Goal: Task Accomplishment & Management: Manage account settings

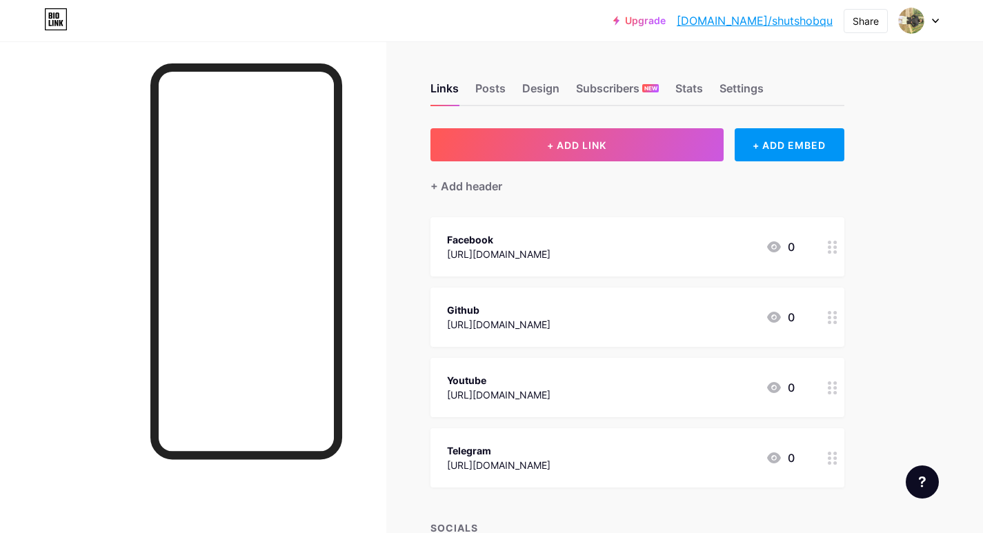
click at [931, 23] on div at bounding box center [919, 20] width 40 height 25
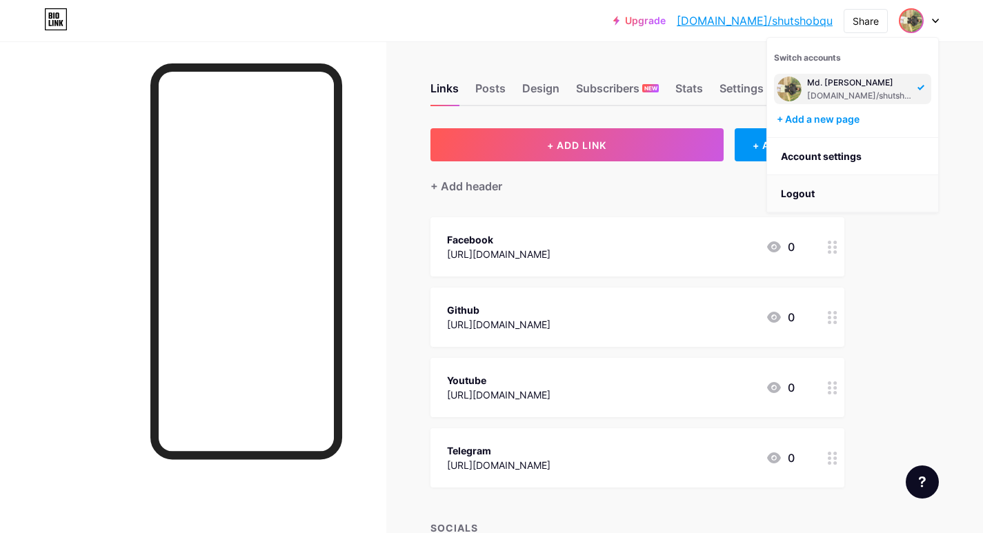
click at [805, 196] on li "Logout" at bounding box center [852, 193] width 171 height 37
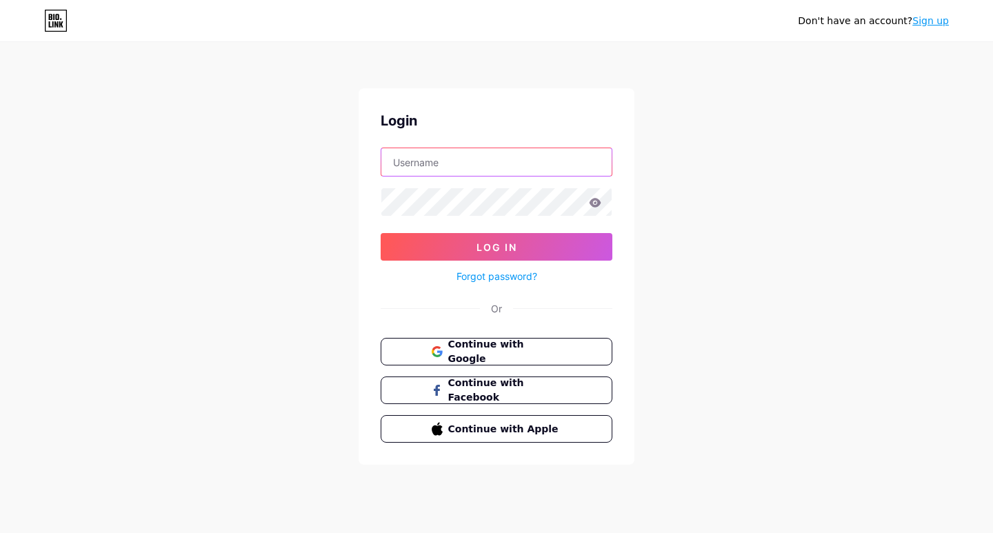
click at [559, 163] on input "text" at bounding box center [496, 162] width 230 height 28
click at [502, 347] on span "Continue with Google" at bounding box center [504, 352] width 115 height 30
click at [512, 359] on button "Continue with Google" at bounding box center [496, 352] width 235 height 28
click at [522, 355] on span "Continue with Google" at bounding box center [504, 352] width 115 height 30
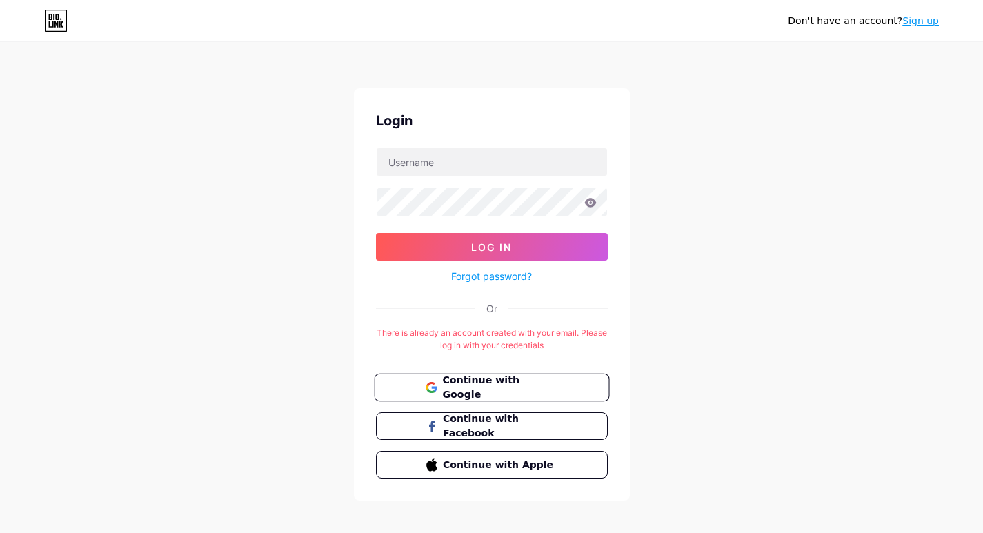
click at [526, 386] on span "Continue with Google" at bounding box center [499, 388] width 115 height 30
click at [448, 157] on input "text" at bounding box center [492, 162] width 230 height 28
type input "[EMAIL_ADDRESS][DOMAIN_NAME]"
click at [376, 233] on button "Log In" at bounding box center [492, 247] width 232 height 28
click at [585, 206] on icon at bounding box center [590, 203] width 12 height 10
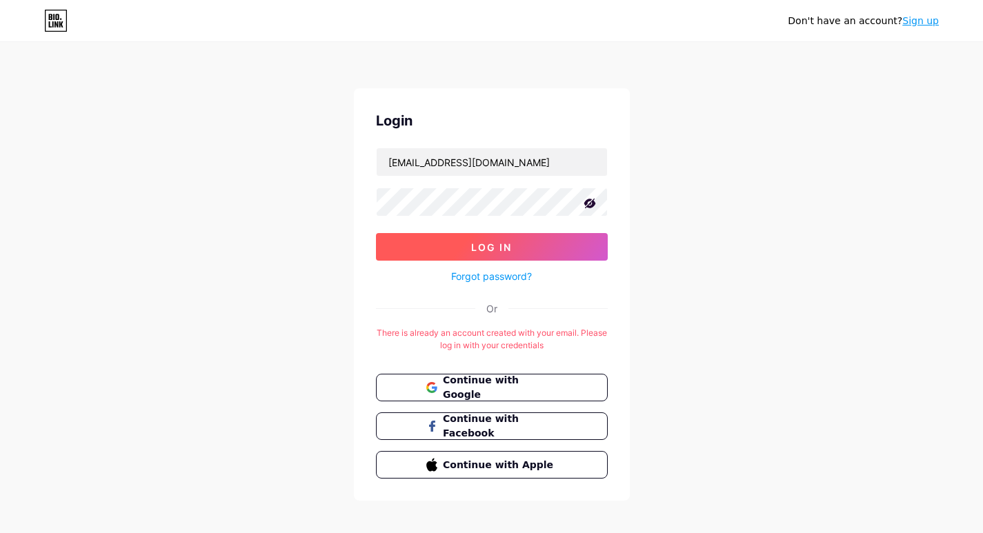
click at [545, 243] on button "Log In" at bounding box center [492, 247] width 232 height 28
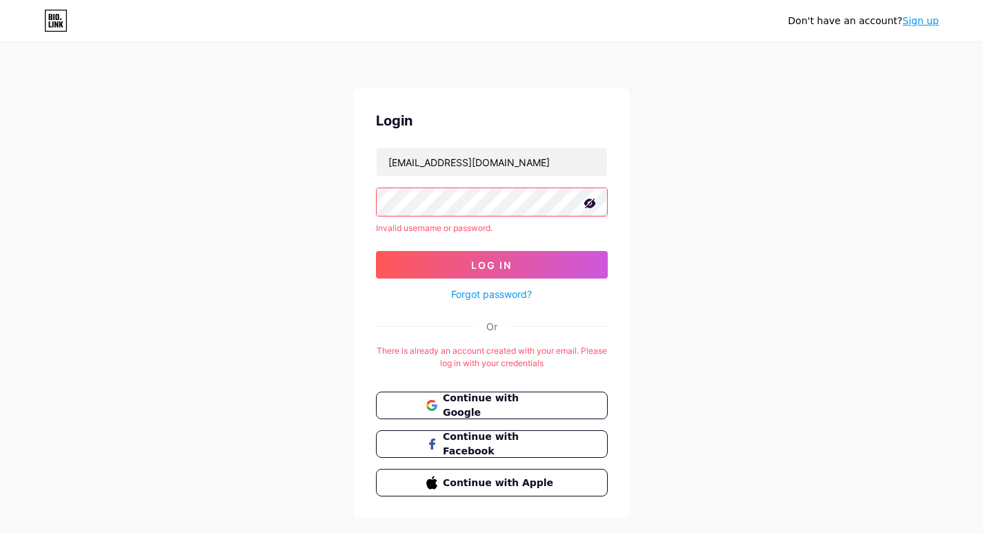
click at [495, 298] on link "Forgot password?" at bounding box center [491, 294] width 81 height 14
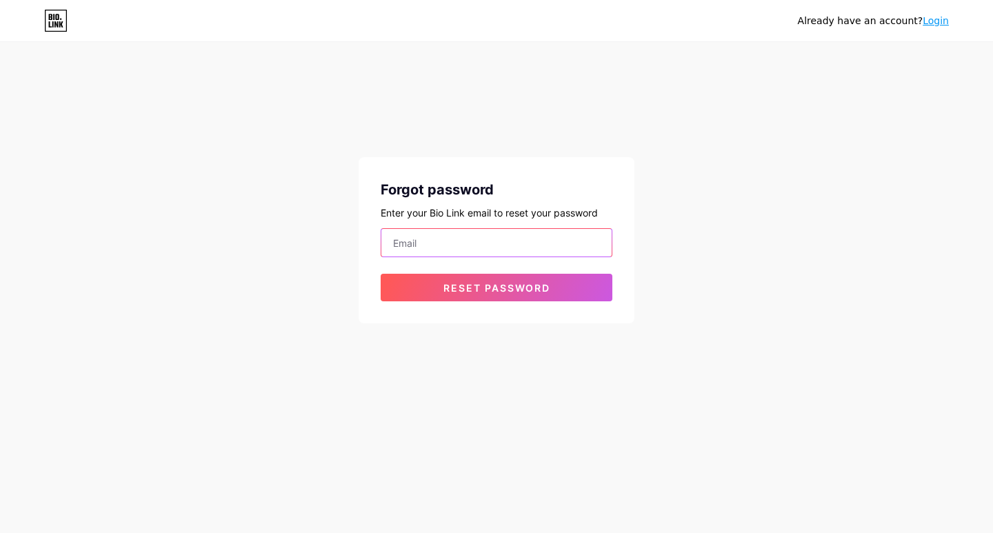
click at [568, 245] on input "email" at bounding box center [496, 243] width 230 height 28
type input "[EMAIL_ADDRESS][DOMAIN_NAME]"
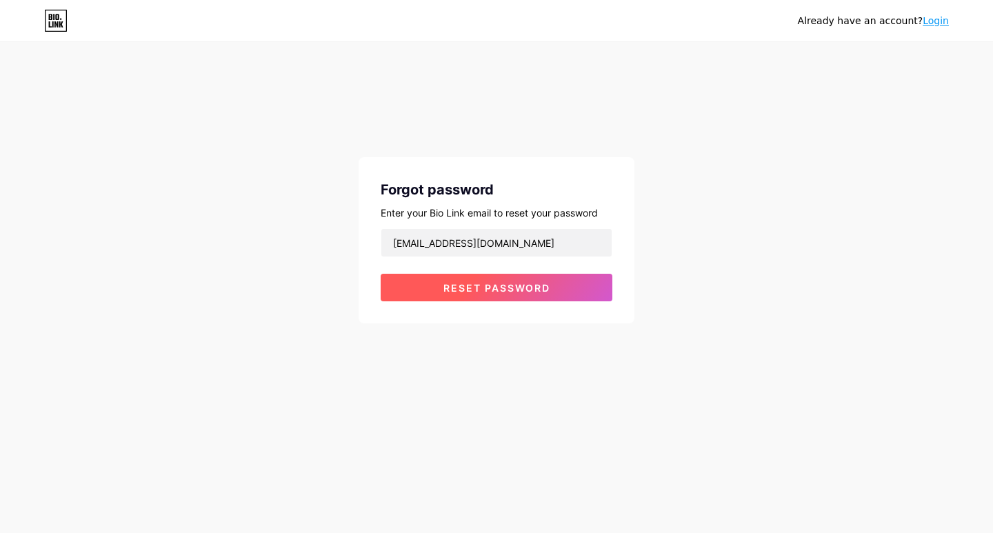
click at [510, 300] on button "Reset password" at bounding box center [497, 288] width 232 height 28
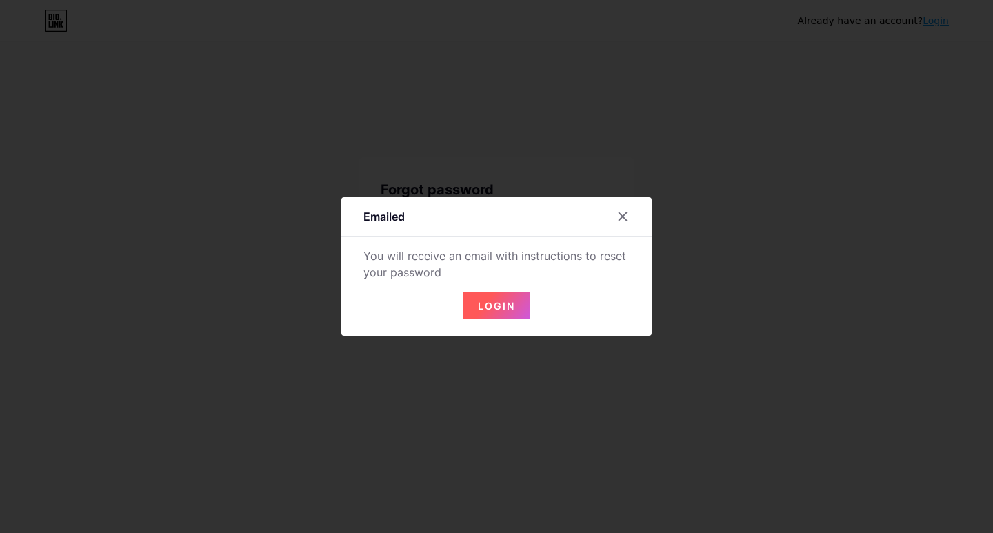
click at [510, 300] on span "Login" at bounding box center [496, 306] width 37 height 12
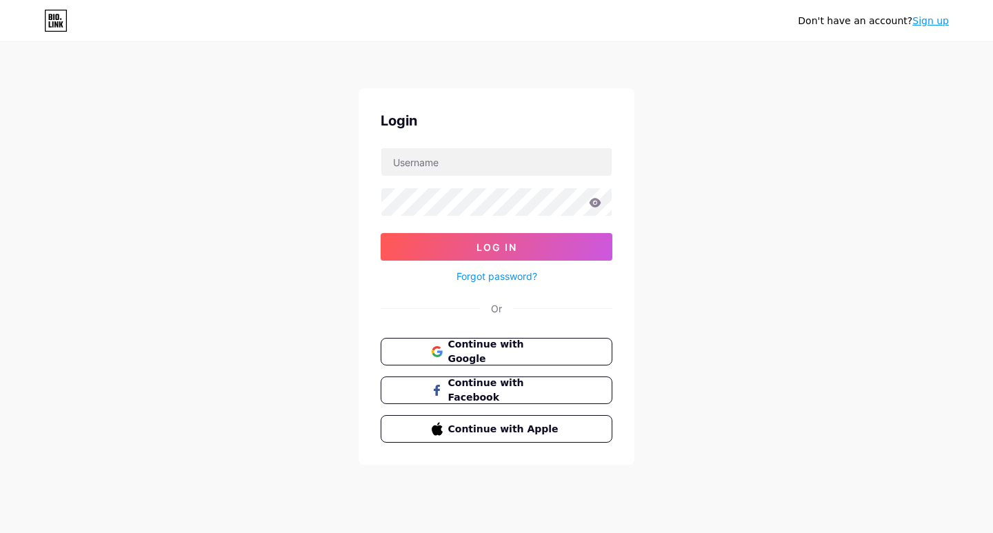
click at [553, 176] on div at bounding box center [497, 162] width 232 height 29
click at [548, 172] on input "text" at bounding box center [496, 162] width 230 height 28
type input "[EMAIL_ADDRESS][DOMAIN_NAME]"
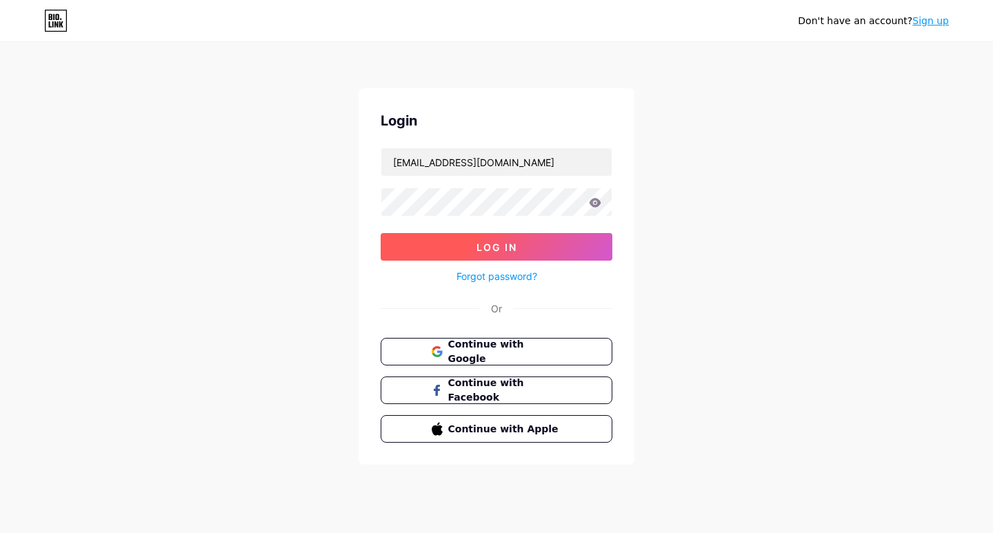
click at [519, 236] on button "Log In" at bounding box center [497, 247] width 232 height 28
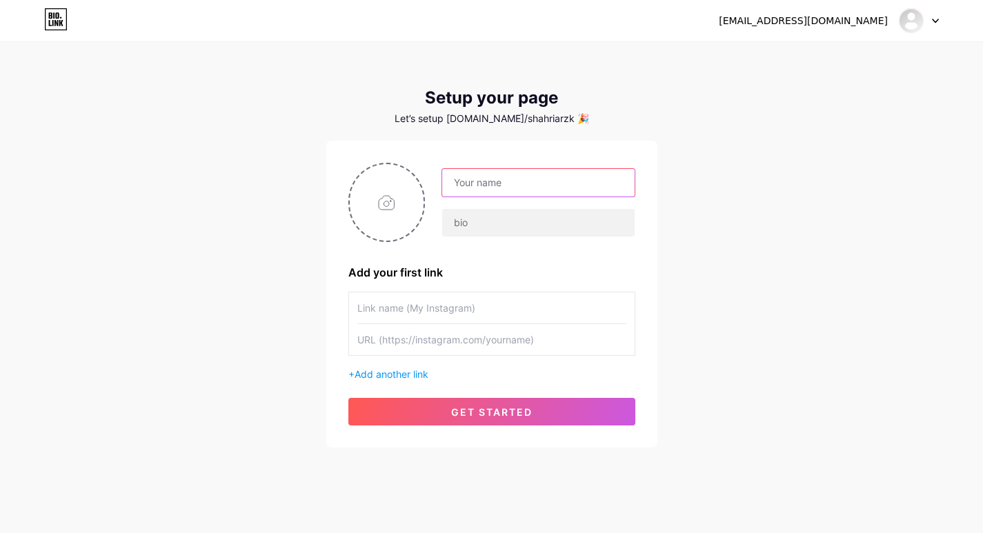
click at [496, 195] on input "text" at bounding box center [538, 183] width 192 height 28
click at [497, 215] on input "text" at bounding box center [538, 223] width 192 height 28
click at [937, 24] on div at bounding box center [919, 20] width 40 height 25
click at [814, 97] on li "Logout" at bounding box center [852, 93] width 171 height 37
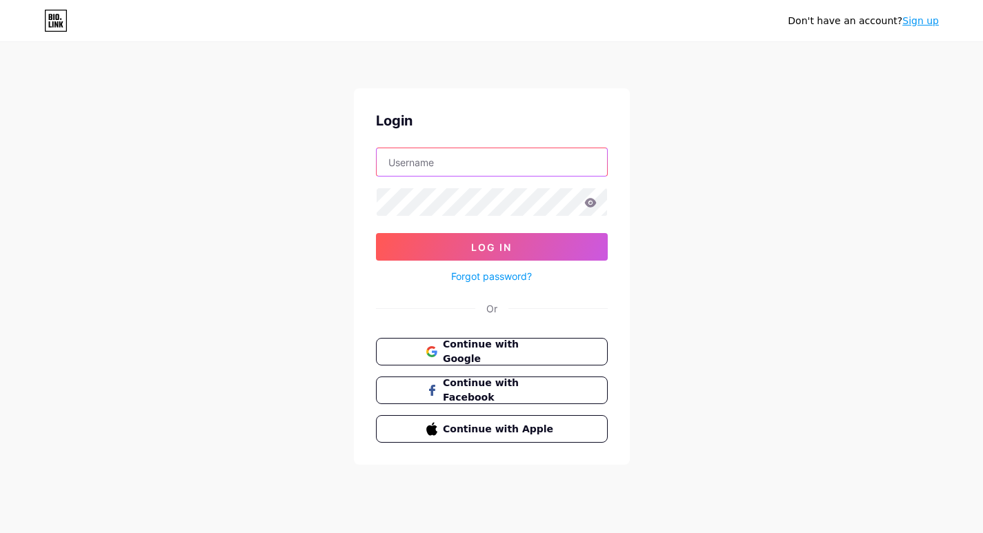
type input "shutshob6@gmail.com"
click at [489, 348] on span "Continue with Google" at bounding box center [504, 352] width 115 height 30
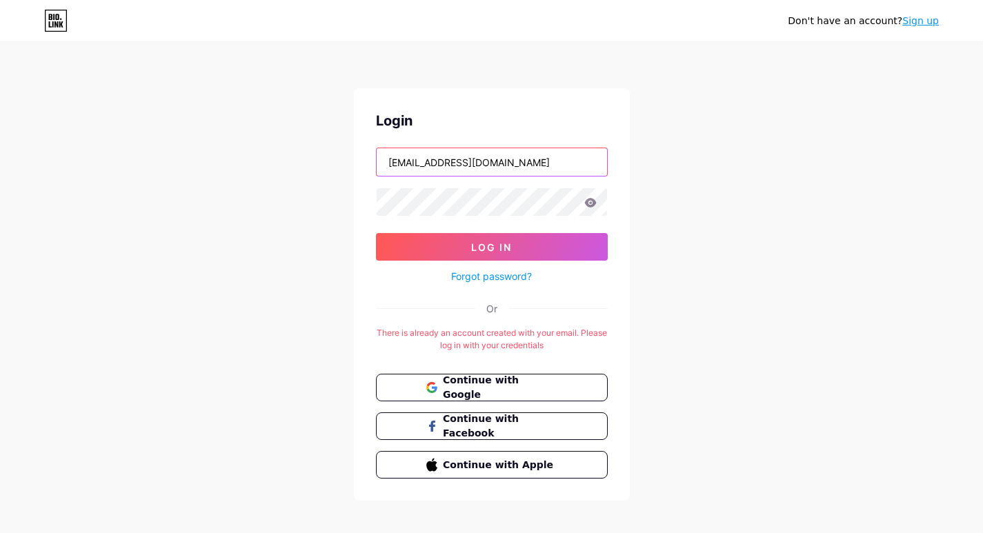
click at [435, 165] on input "shutshob6@gmail.com" at bounding box center [492, 162] width 230 height 28
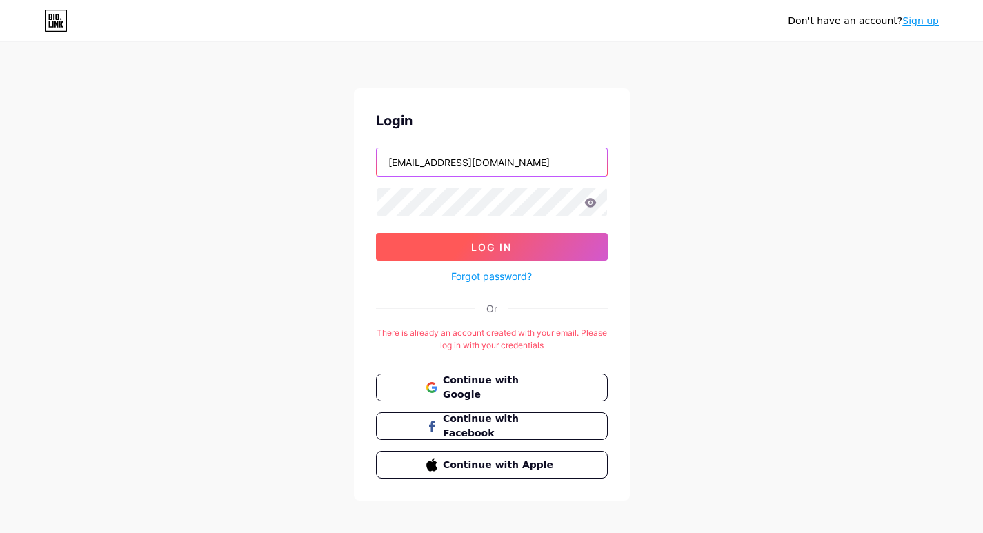
type input "shutshob@gmail.com"
click at [483, 253] on button "Log In" at bounding box center [492, 247] width 232 height 28
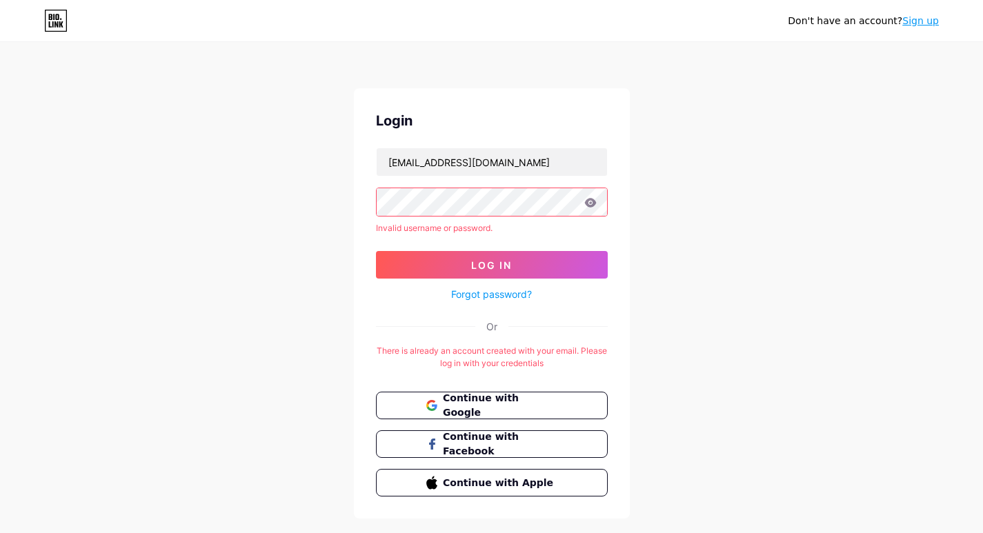
click at [585, 199] on icon at bounding box center [590, 203] width 12 height 10
click at [593, 201] on icon at bounding box center [590, 202] width 12 height 9
click at [314, 199] on div "Don't have an account? Sign up Login shutshob@gmail.com Invalid username or pas…" at bounding box center [491, 281] width 983 height 563
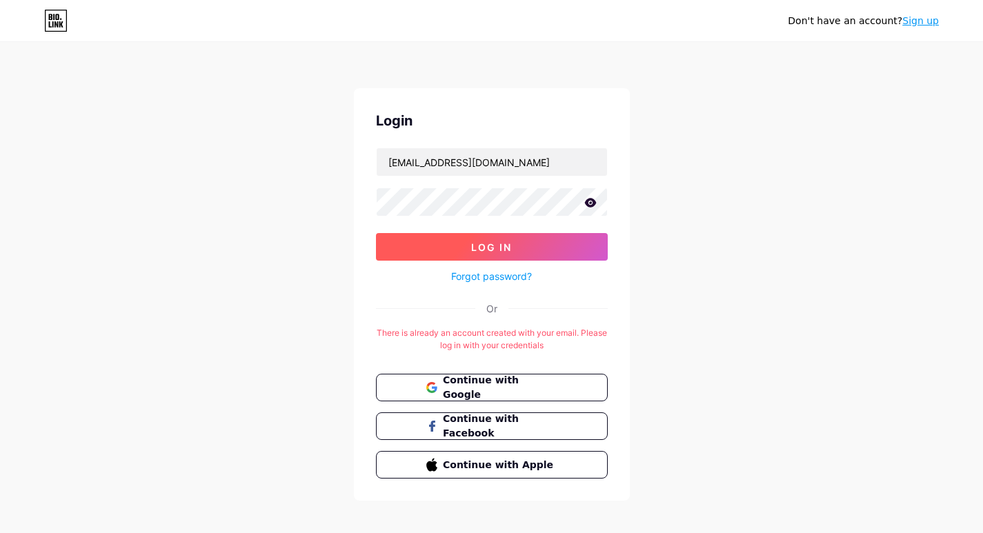
click at [402, 251] on button "Log In" at bounding box center [492, 247] width 232 height 28
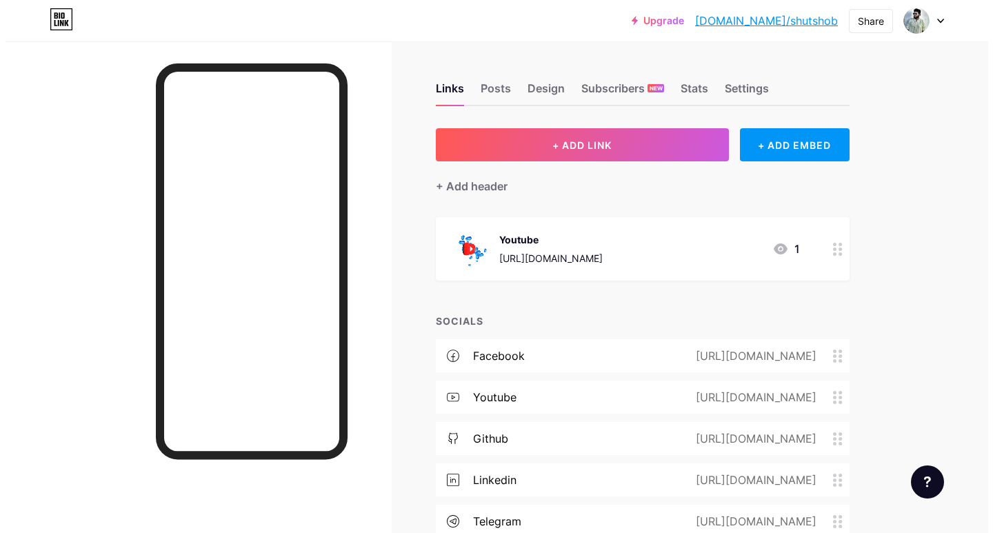
scroll to position [69, 0]
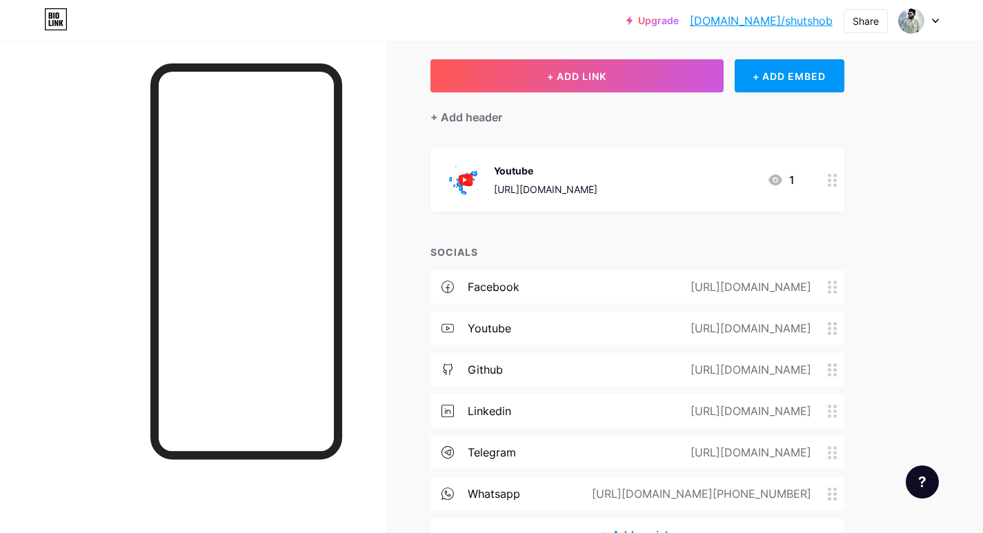
click at [597, 188] on div "[URL][DOMAIN_NAME]" at bounding box center [545, 189] width 103 height 14
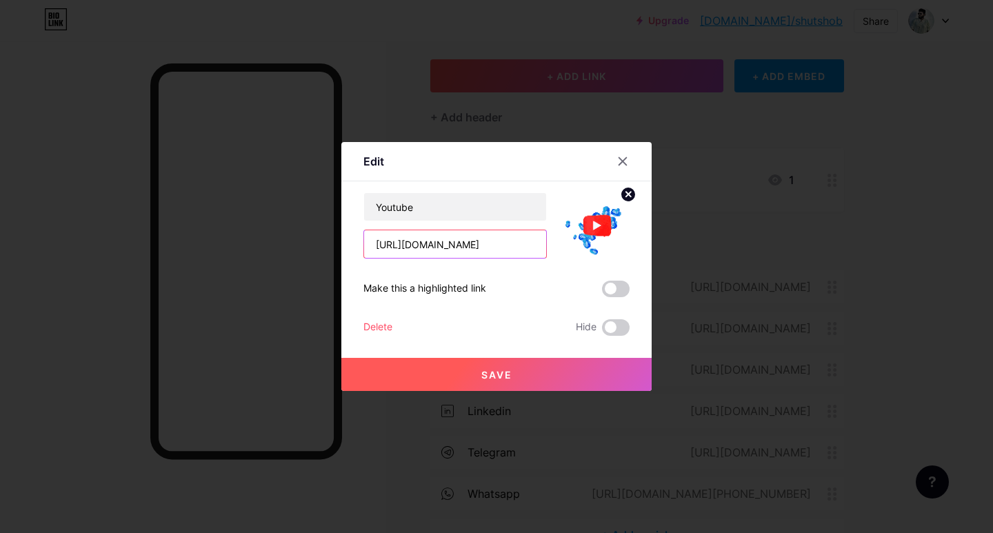
click at [448, 257] on input "[URL][DOMAIN_NAME]" at bounding box center [455, 244] width 182 height 28
click at [615, 286] on span at bounding box center [616, 289] width 28 height 17
click at [602, 292] on input "checkbox" at bounding box center [602, 292] width 0 height 0
click at [548, 366] on button "Save" at bounding box center [496, 374] width 310 height 33
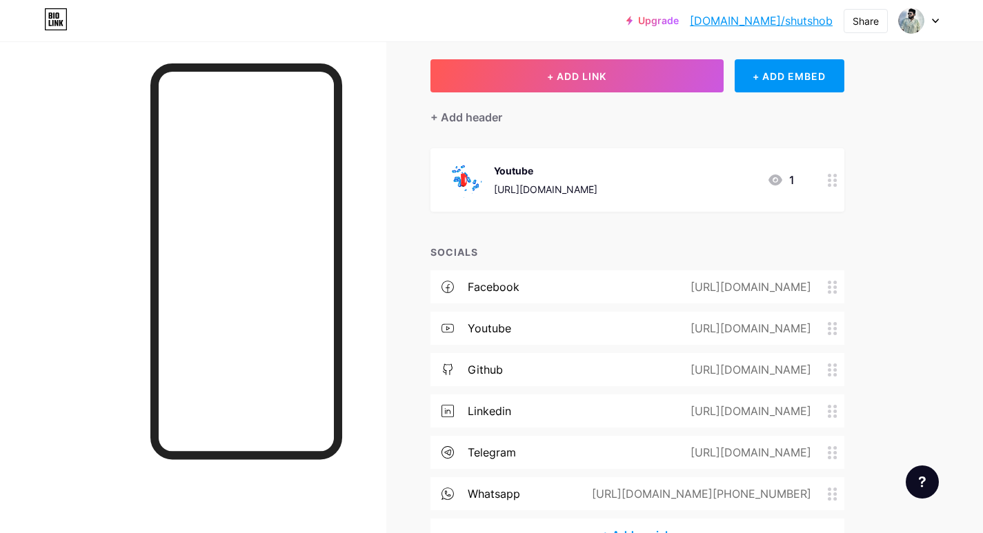
click at [755, 282] on div "https://www.facebook.com/Shahriahasanutshob" at bounding box center [747, 287] width 159 height 17
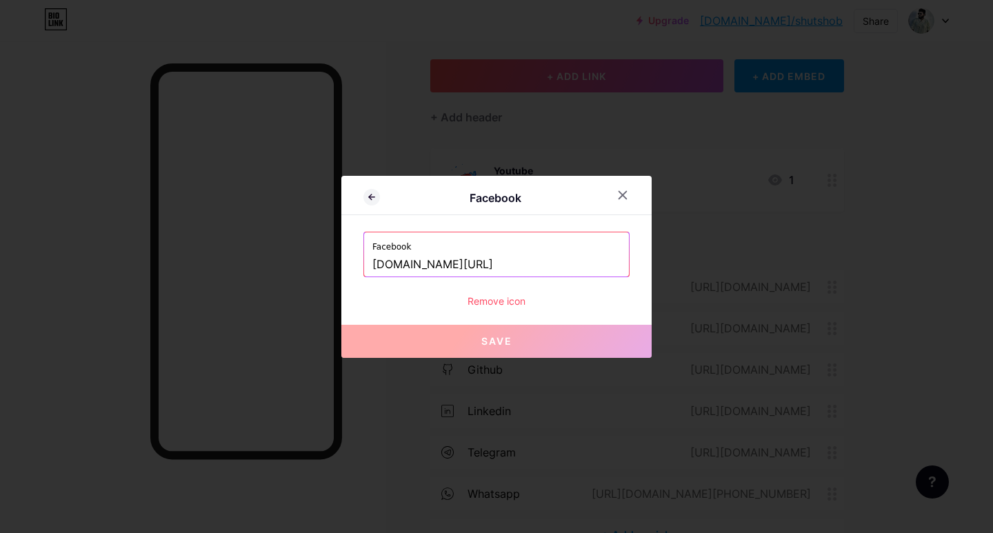
click at [556, 260] on input "www.facebook.com/Shahriahasanutshob" at bounding box center [497, 264] width 248 height 23
paste input "[URL][DOMAIN_NAME]"
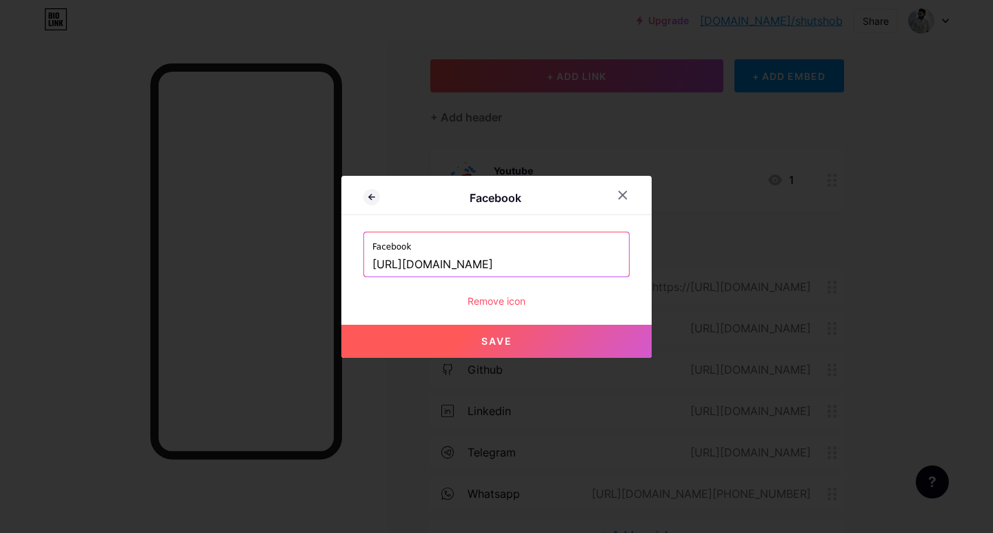
type input "[URL][DOMAIN_NAME]"
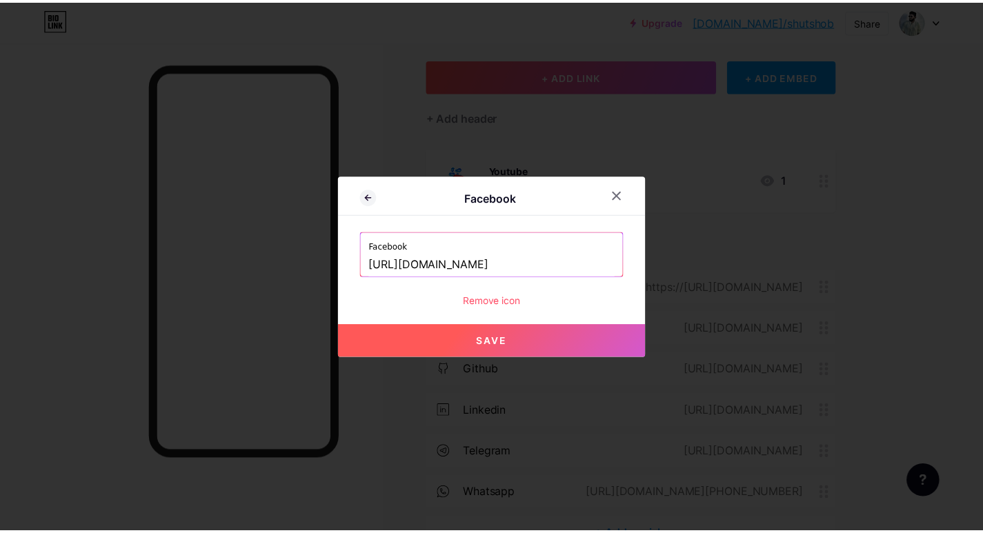
scroll to position [0, 0]
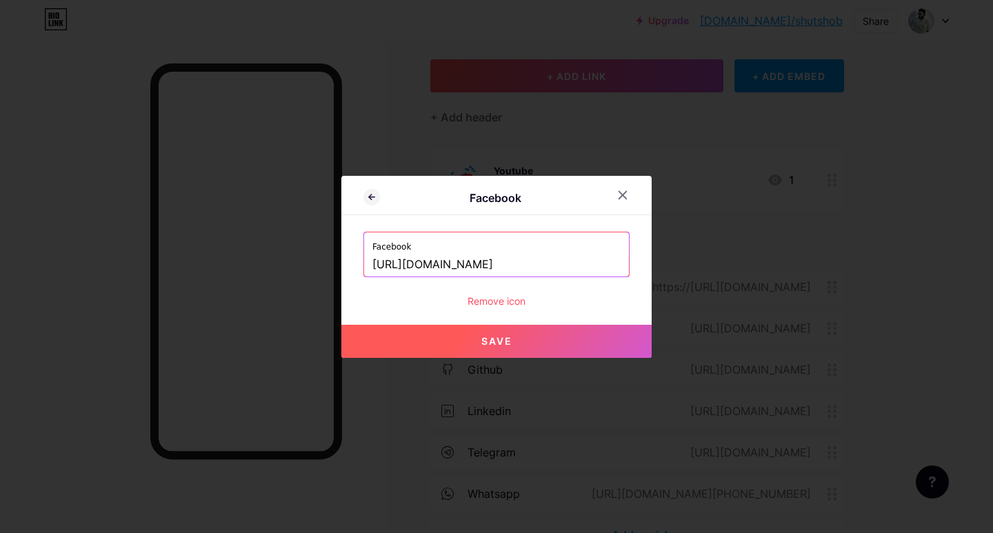
click at [503, 330] on button "Save" at bounding box center [496, 341] width 310 height 33
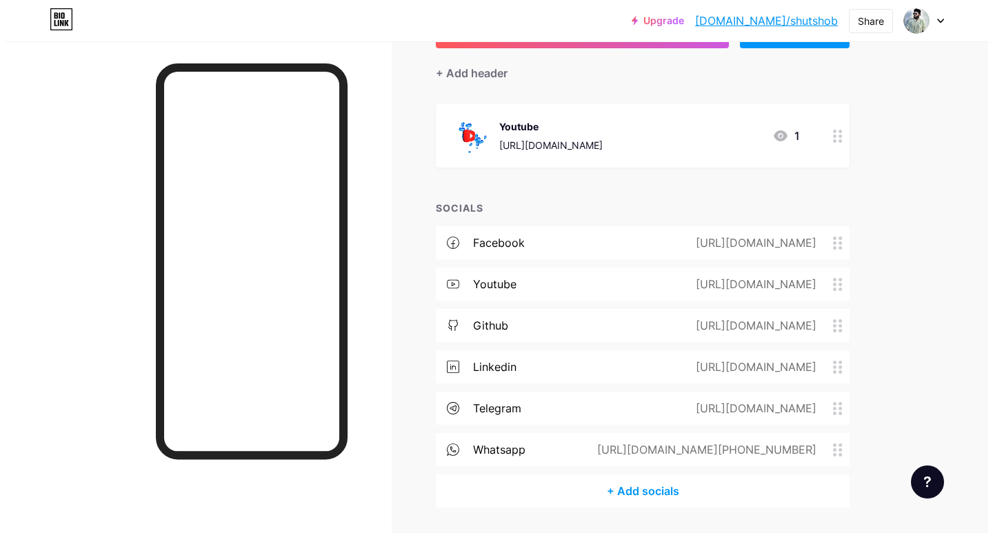
scroll to position [138, 0]
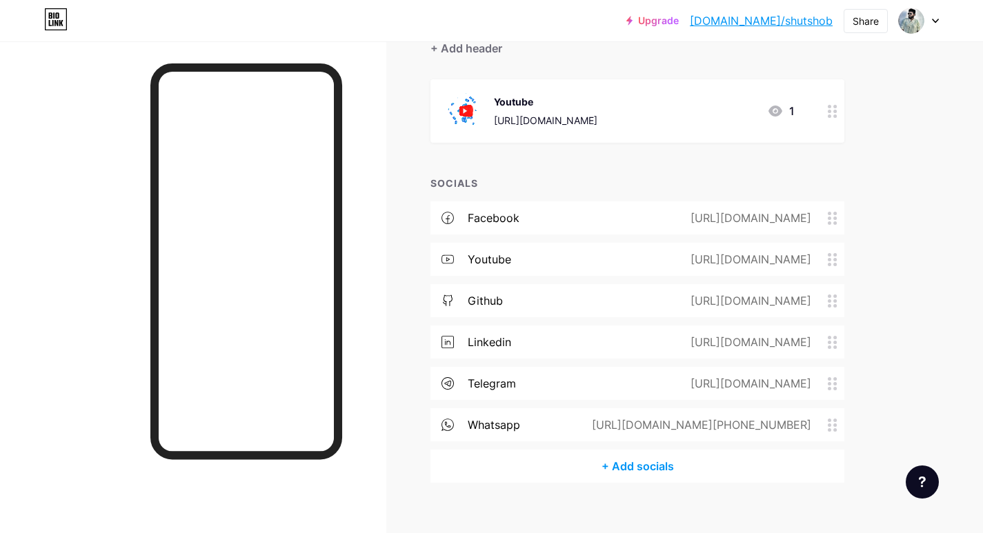
click at [648, 459] on div "+ Add socials" at bounding box center [637, 466] width 414 height 33
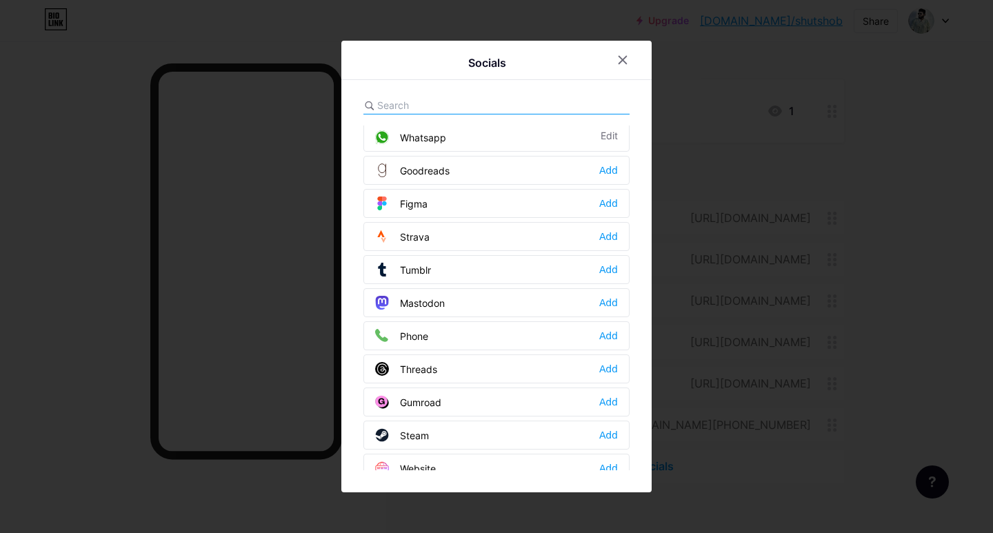
scroll to position [1242, 0]
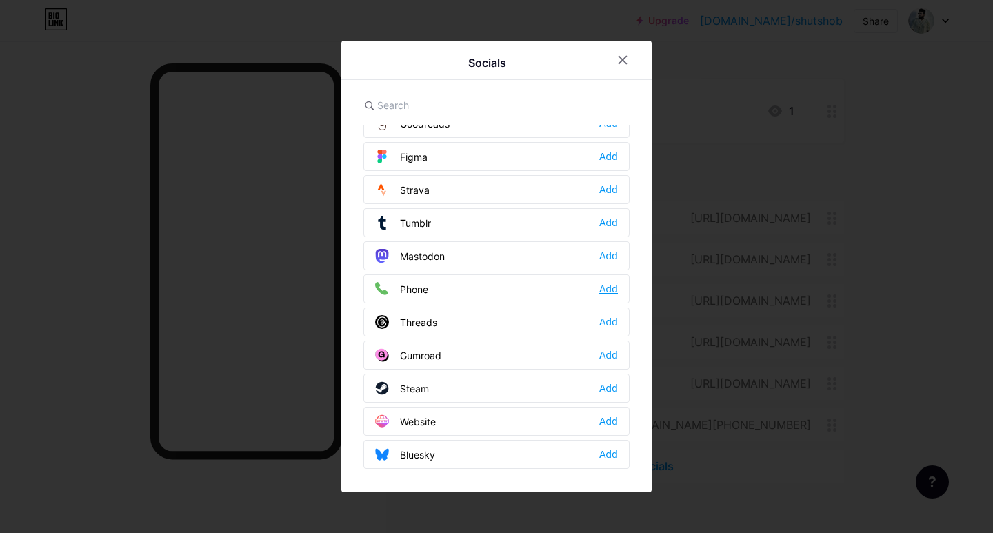
click at [599, 285] on div "Add" at bounding box center [608, 289] width 19 height 14
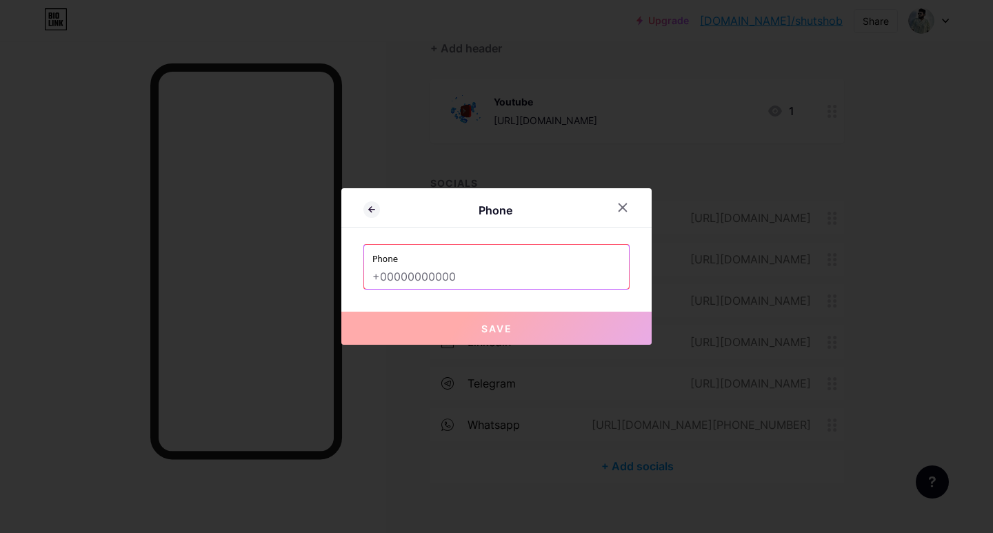
click at [579, 284] on input "text" at bounding box center [497, 277] width 248 height 23
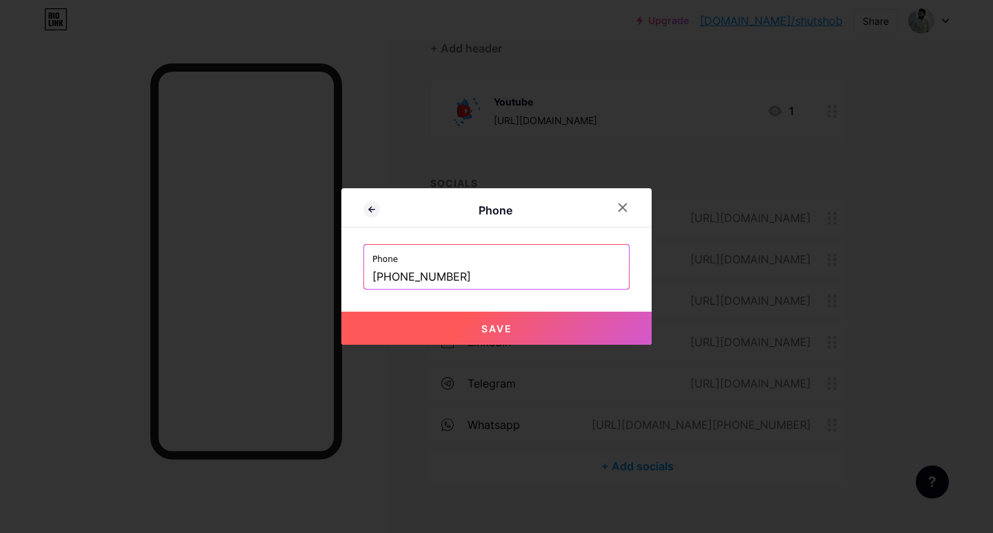
click at [557, 328] on button "Save" at bounding box center [496, 328] width 310 height 33
type input "tel:[PHONE_NUMBER]"
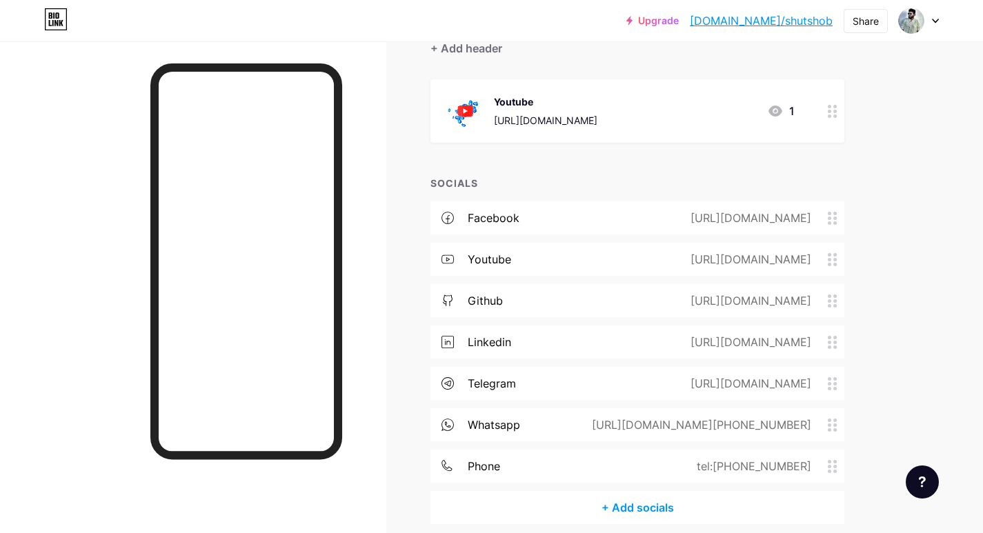
click at [628, 497] on div "+ Add socials" at bounding box center [637, 507] width 414 height 33
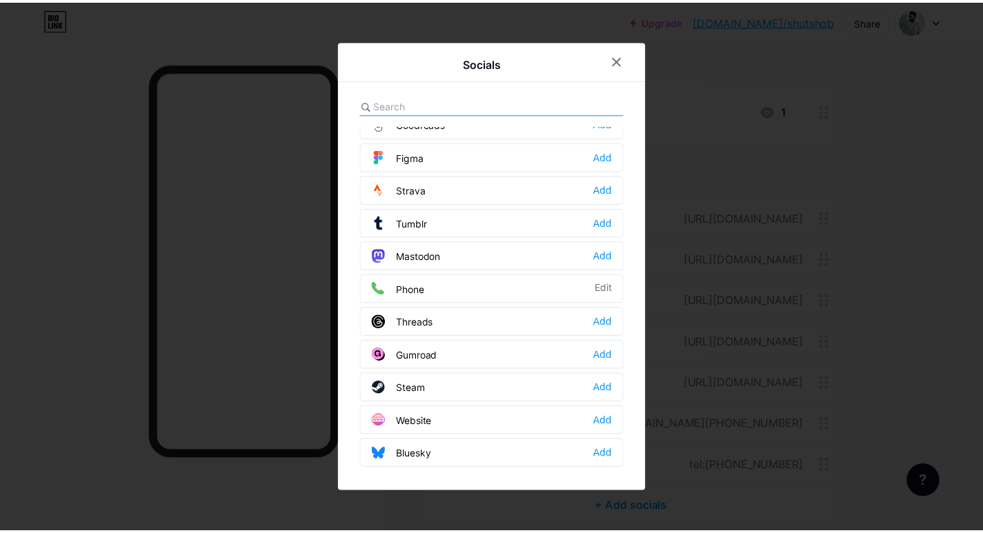
scroll to position [1244, 0]
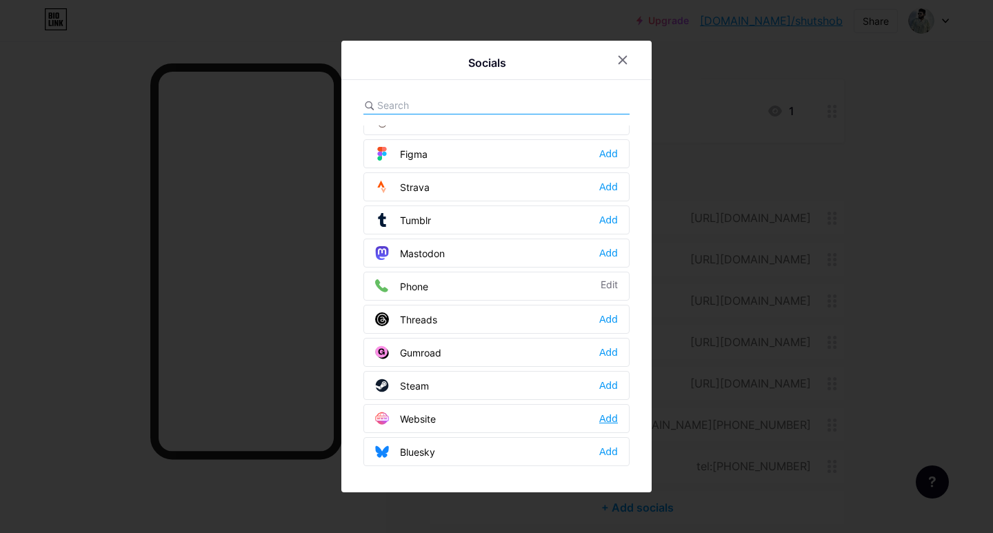
click at [599, 413] on div "Add" at bounding box center [608, 419] width 19 height 14
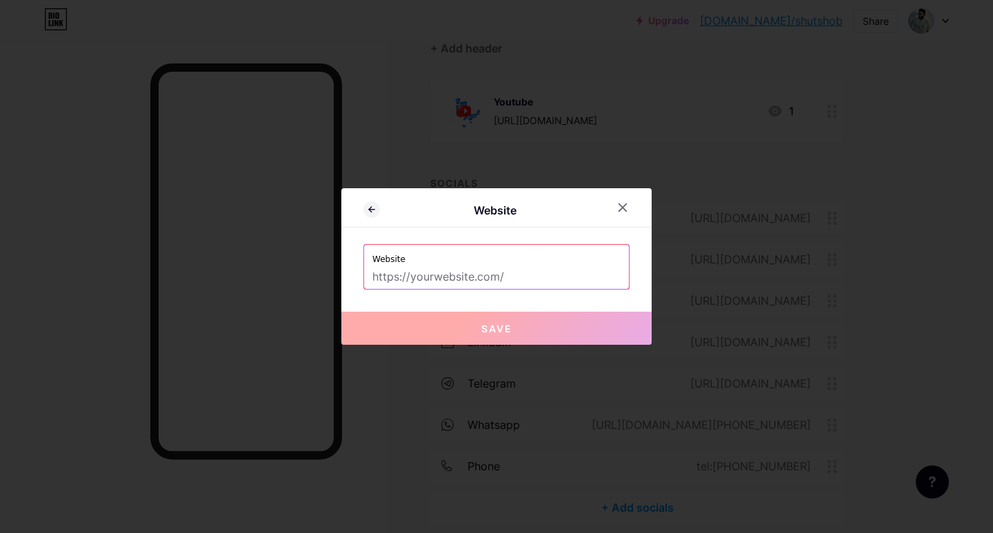
click at [476, 280] on input "text" at bounding box center [497, 277] width 248 height 23
paste input "https://hasanutshob.netlify.app/"
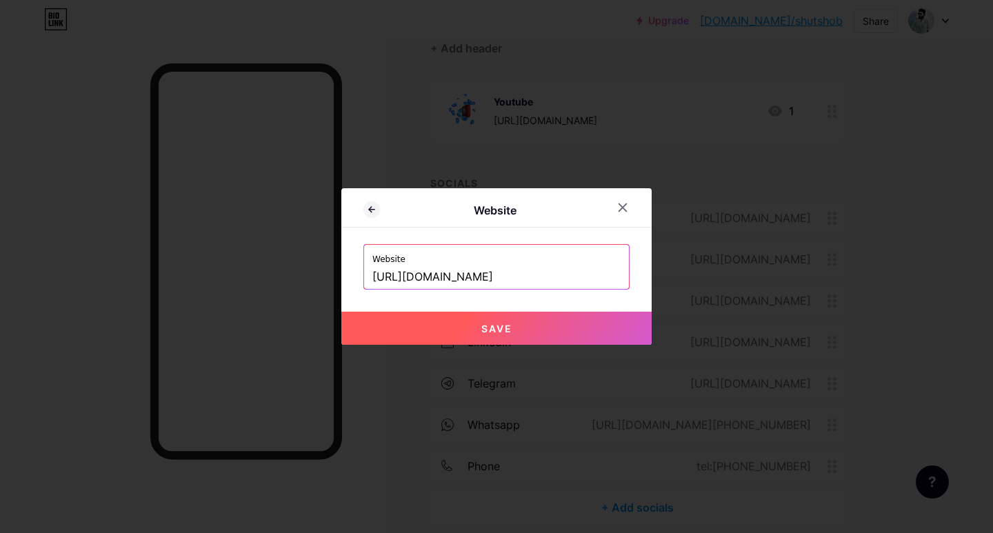
type input "[URL][DOMAIN_NAME]"
click at [508, 321] on button "Save" at bounding box center [496, 328] width 310 height 33
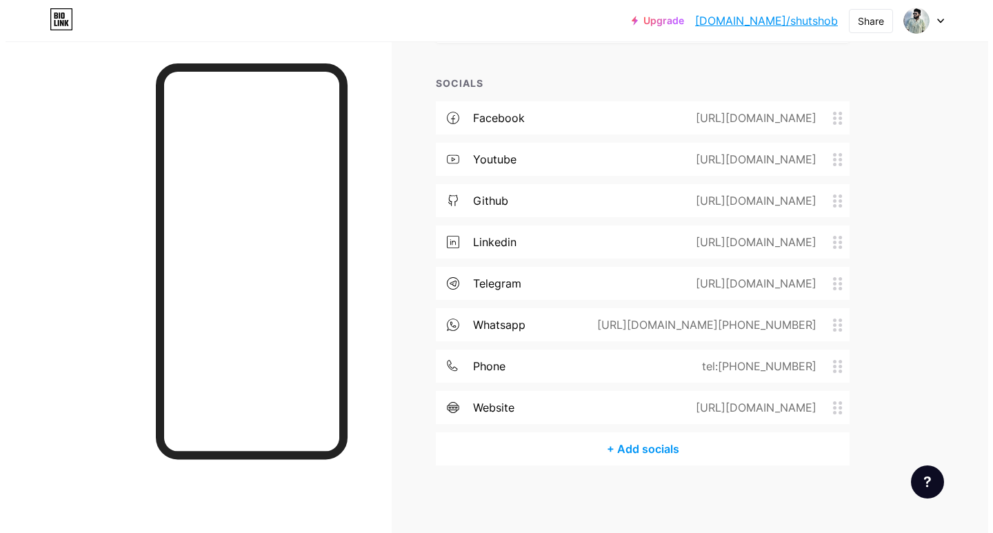
scroll to position [239, 0]
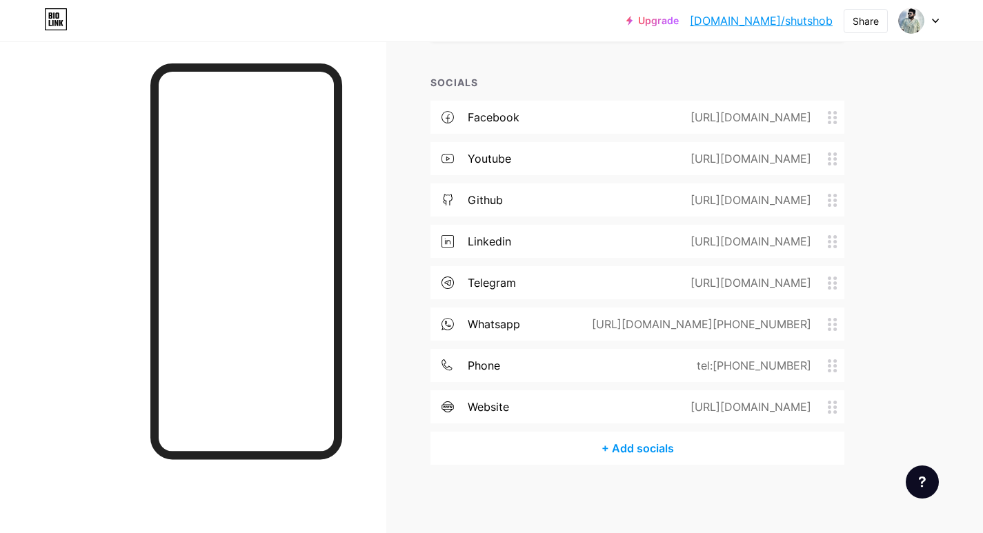
click at [621, 440] on div "+ Add socials" at bounding box center [637, 448] width 414 height 33
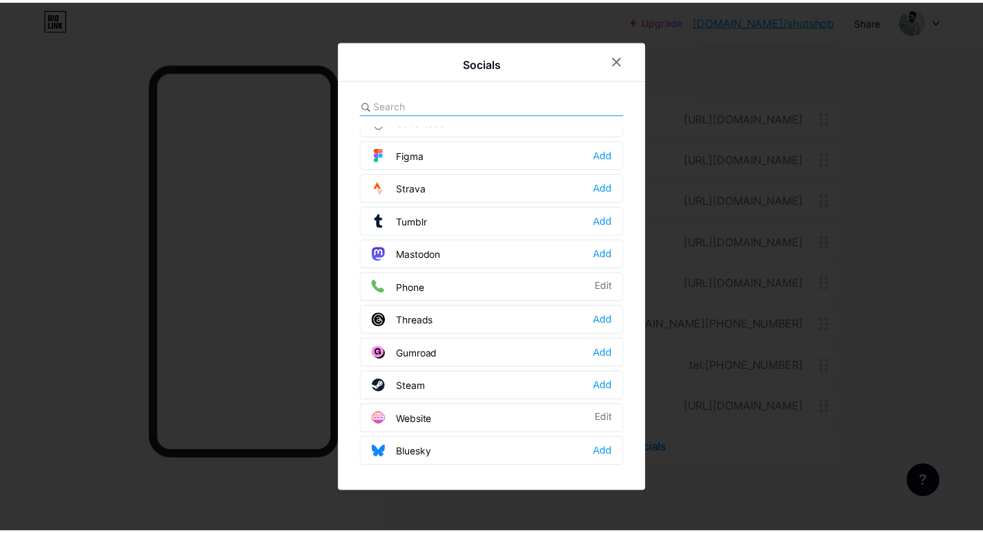
scroll to position [1244, 0]
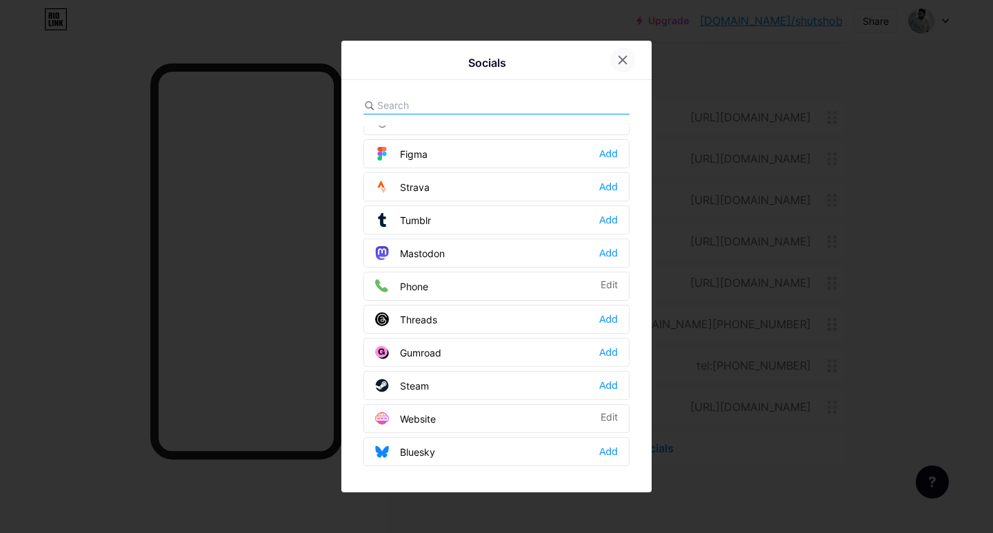
click at [611, 55] on div at bounding box center [623, 60] width 25 height 25
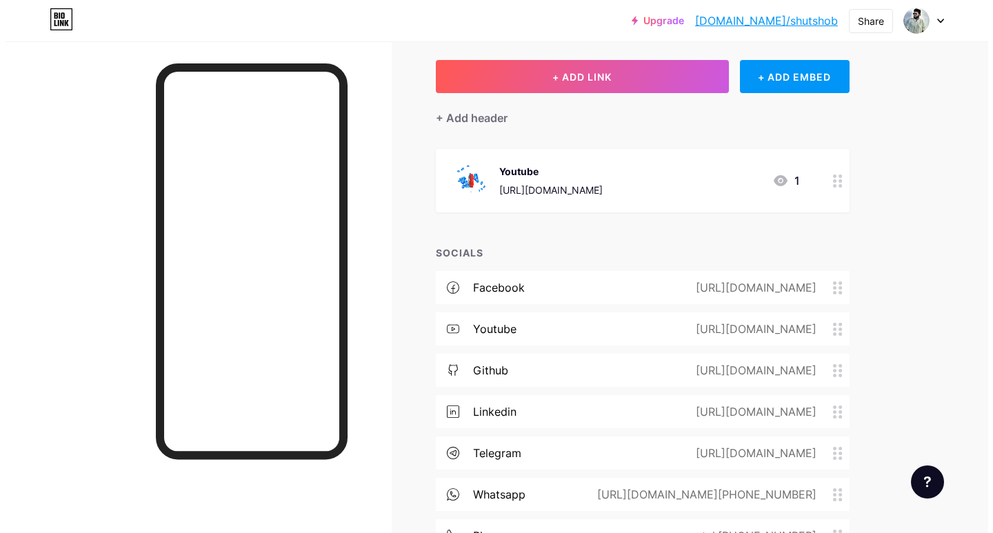
scroll to position [69, 0]
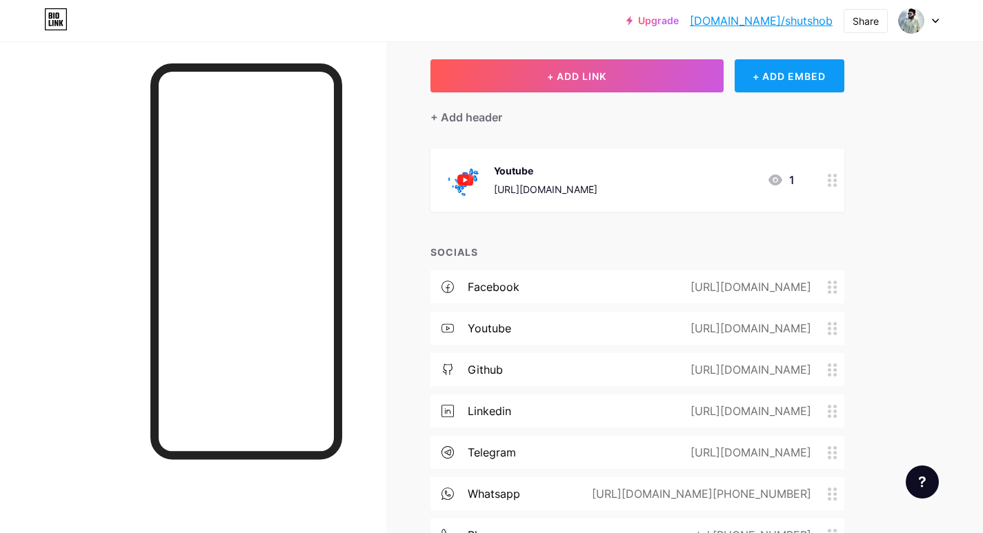
click at [802, 75] on div "+ ADD EMBED" at bounding box center [790, 75] width 110 height 33
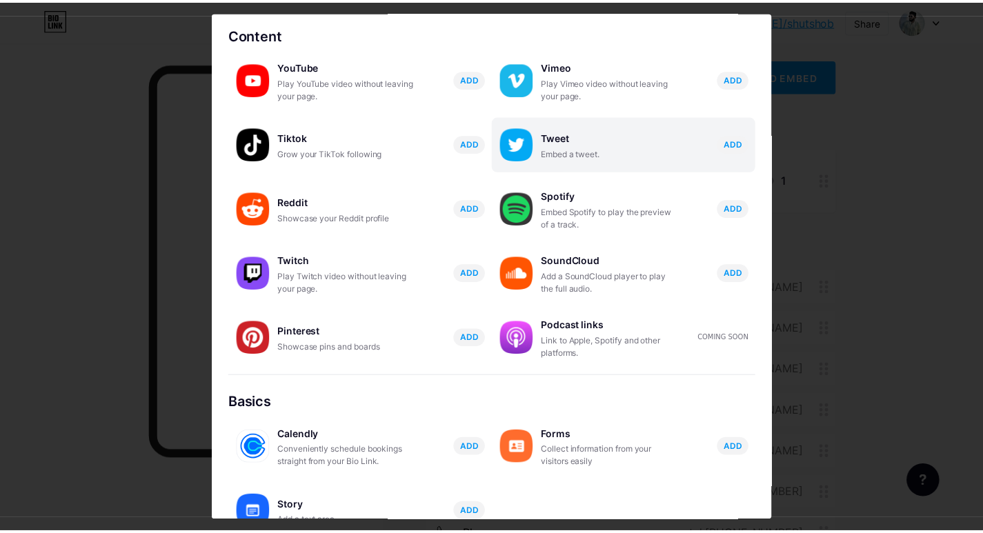
scroll to position [0, 0]
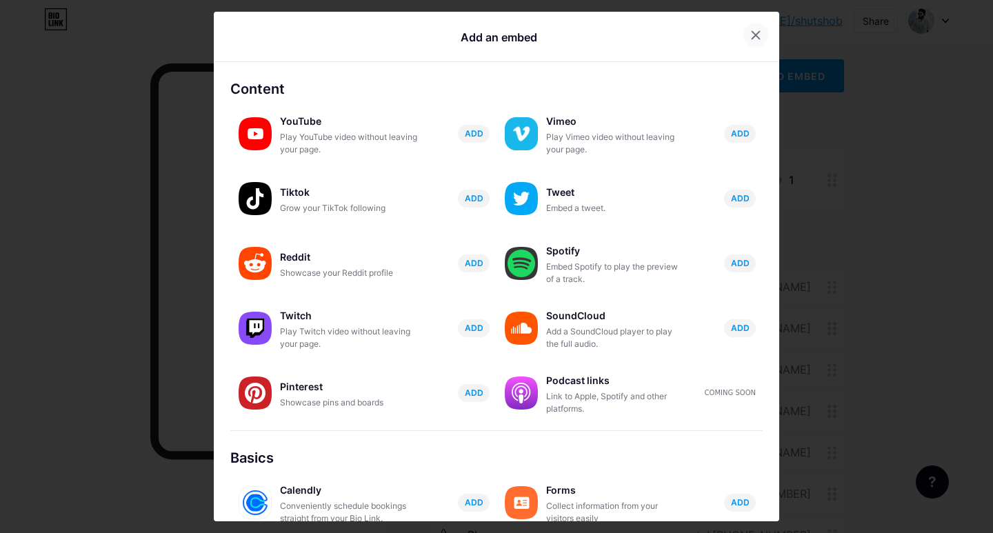
click at [751, 35] on icon at bounding box center [756, 35] width 11 height 11
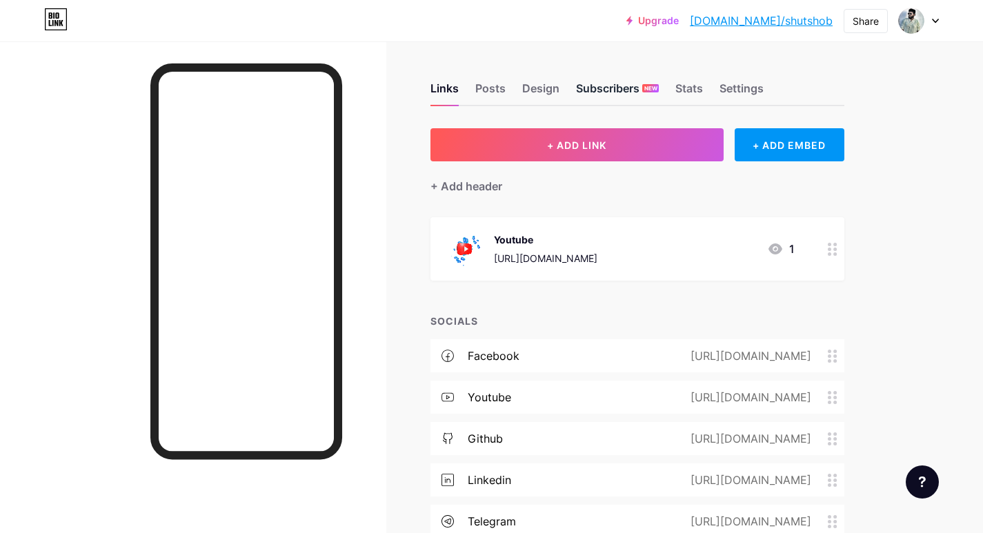
click at [617, 83] on div "Subscribers NEW" at bounding box center [617, 92] width 83 height 25
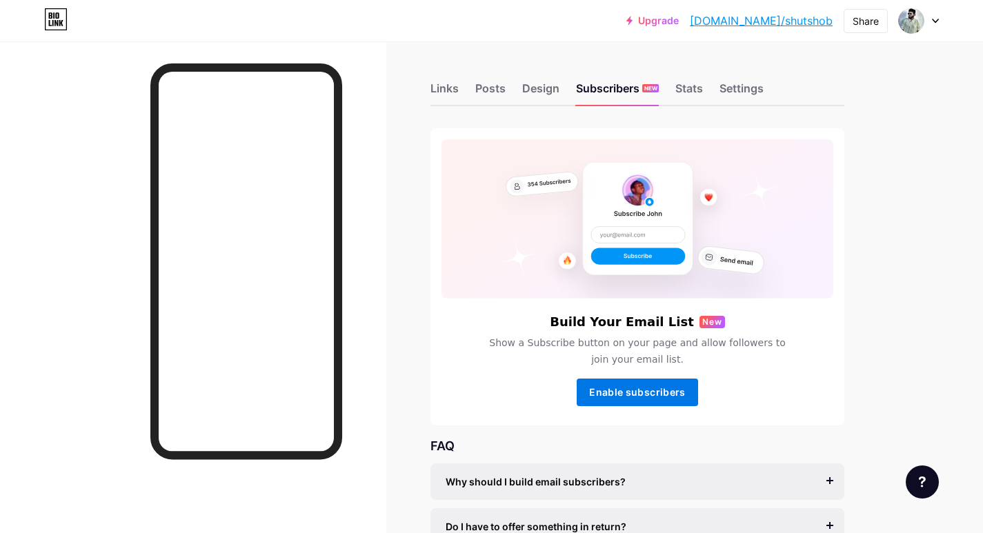
click at [640, 402] on button "Enable subscribers" at bounding box center [637, 393] width 121 height 28
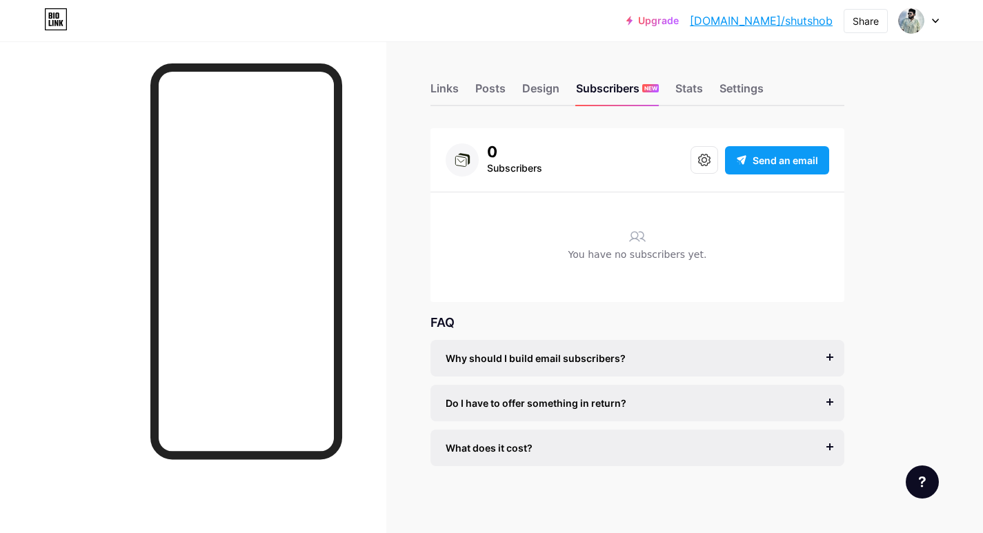
click at [763, 161] on span "Send an email" at bounding box center [786, 160] width 66 height 14
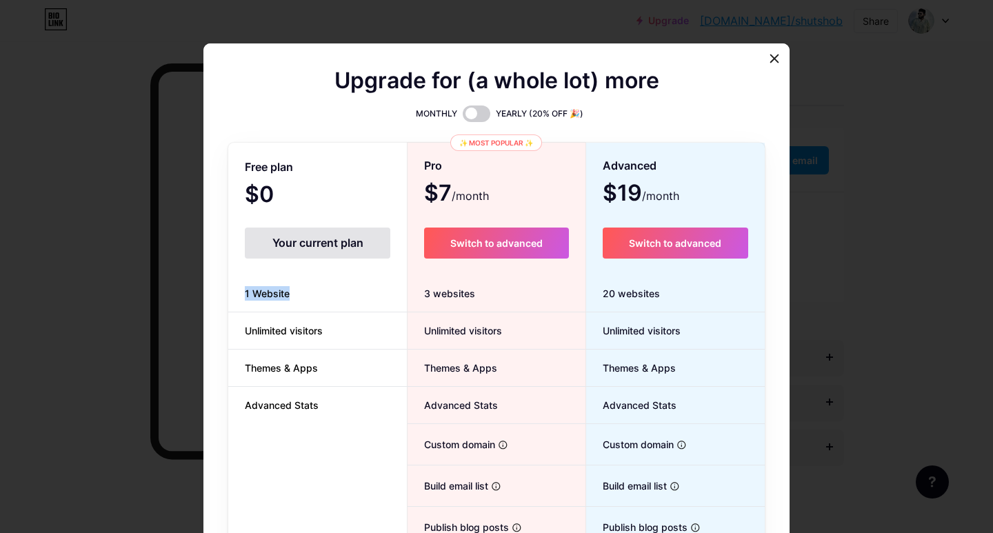
drag, startPoint x: 288, startPoint y: 301, endPoint x: 237, endPoint y: 314, distance: 52.7
click at [228, 304] on li "1 Website" at bounding box center [317, 293] width 179 height 37
drag, startPoint x: 288, startPoint y: 337, endPoint x: 223, endPoint y: 344, distance: 65.3
click at [228, 344] on li "Unlimited visitors" at bounding box center [317, 330] width 179 height 37
drag, startPoint x: 279, startPoint y: 362, endPoint x: 225, endPoint y: 375, distance: 55.4
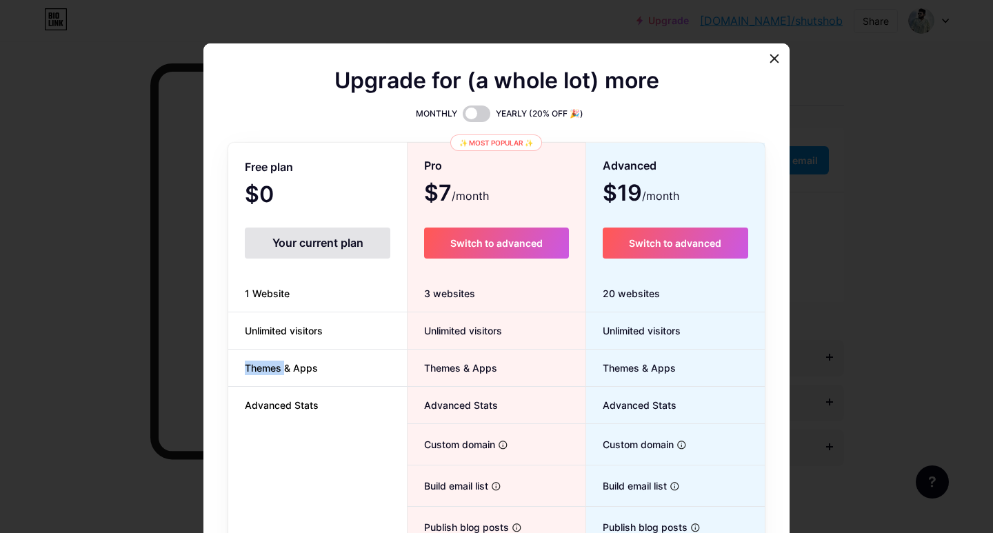
click at [228, 375] on li "Themes & Apps" at bounding box center [317, 368] width 179 height 37
drag, startPoint x: 248, startPoint y: 402, endPoint x: 226, endPoint y: 402, distance: 22.1
click at [228, 402] on li "Advanced Stats" at bounding box center [317, 405] width 179 height 37
click at [771, 59] on icon at bounding box center [775, 58] width 8 height 8
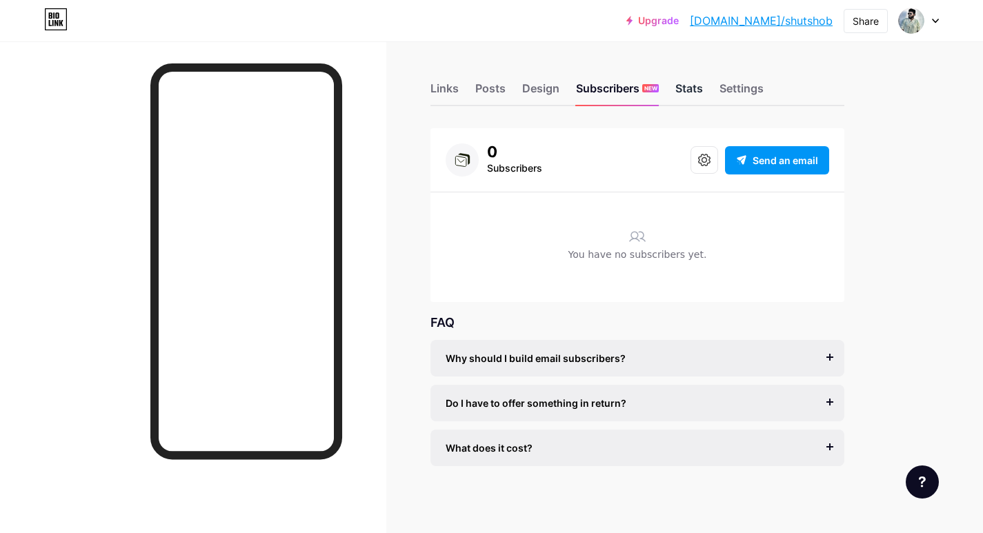
click at [697, 93] on div "Stats" at bounding box center [689, 92] width 28 height 25
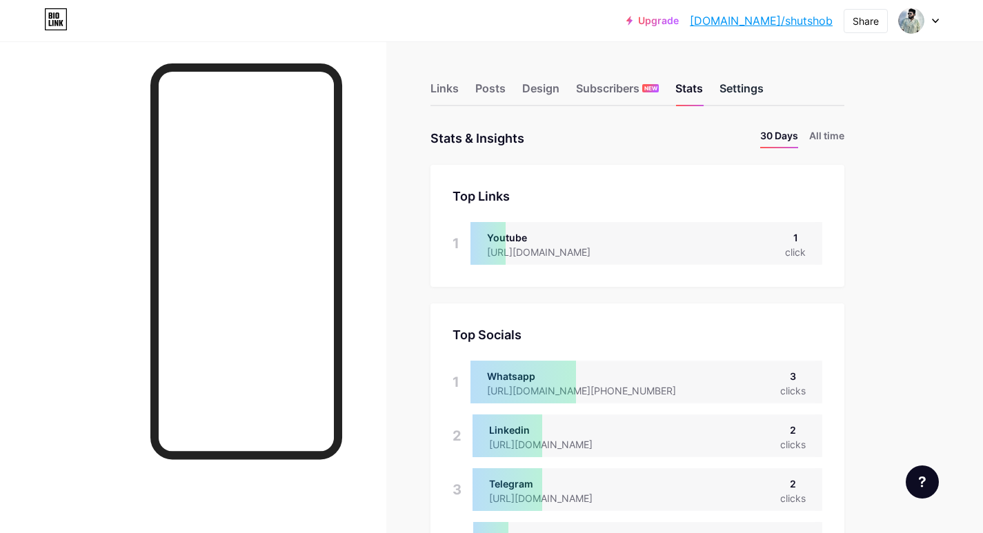
click at [760, 83] on div "Settings" at bounding box center [741, 92] width 44 height 25
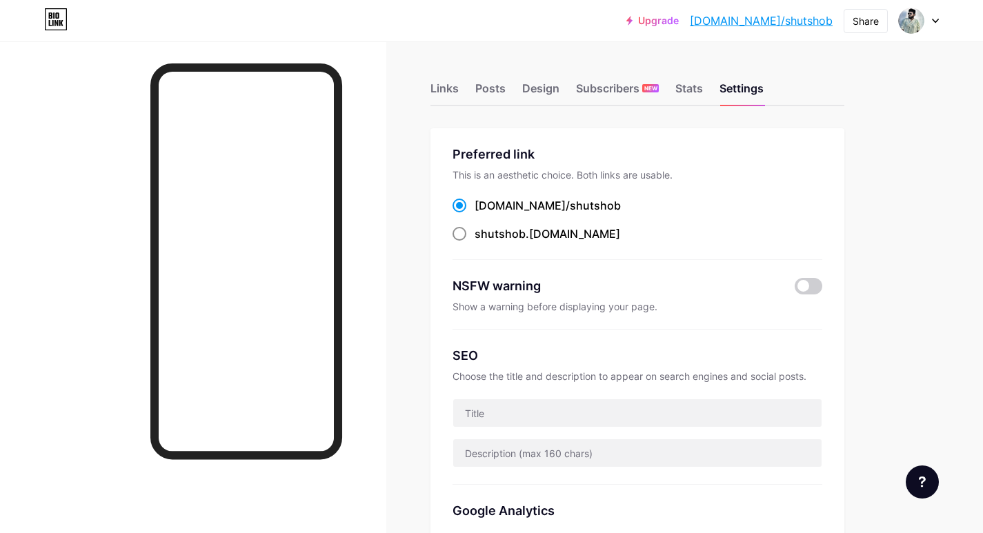
click at [470, 238] on label "shutshob .bio.link" at bounding box center [537, 234] width 168 height 17
click at [475, 242] on input "shutshob .bio.link" at bounding box center [479, 246] width 9 height 9
radio input "true"
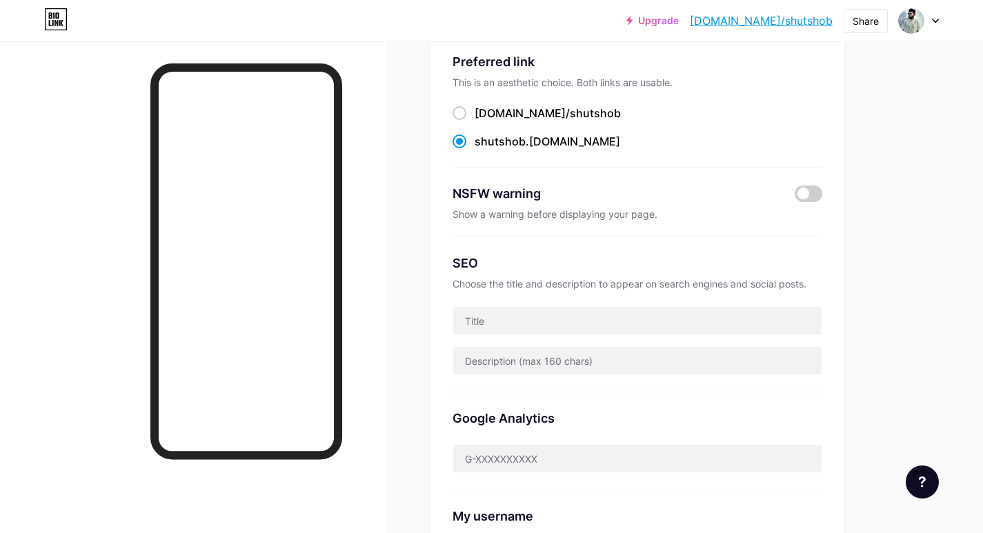
scroll to position [69, 0]
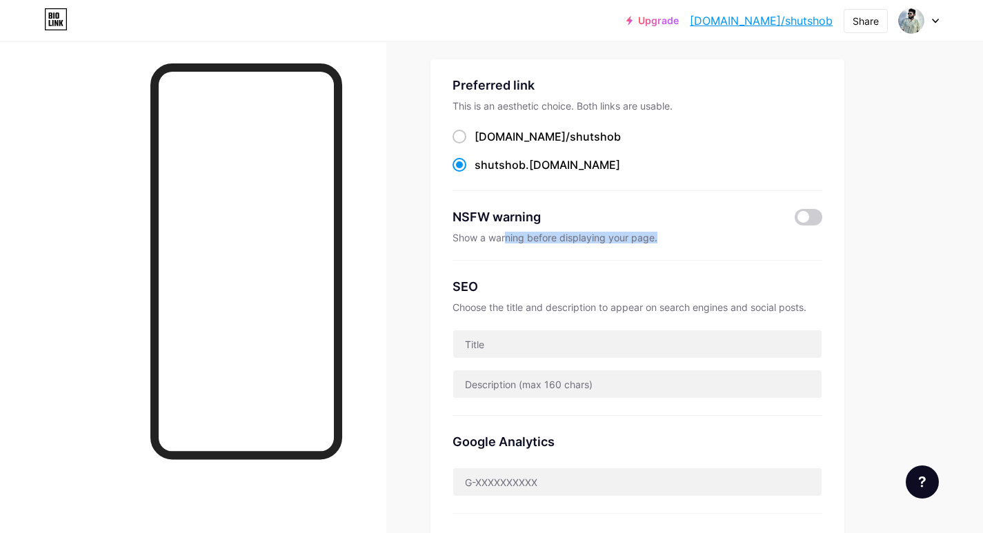
drag, startPoint x: 506, startPoint y: 239, endPoint x: 683, endPoint y: 235, distance: 176.6
click at [683, 235] on div "Show a warning before displaying your page." at bounding box center [638, 238] width 370 height 12
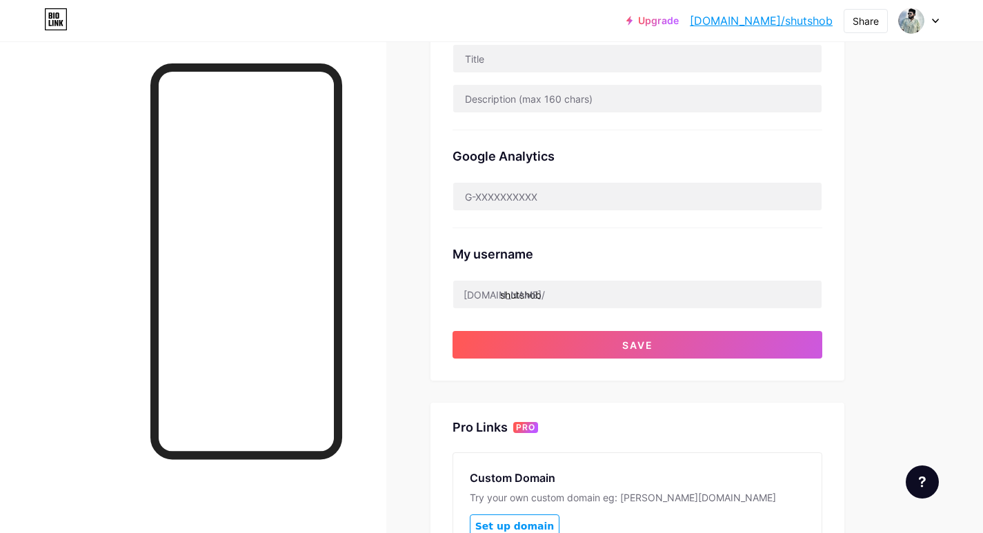
scroll to position [414, 0]
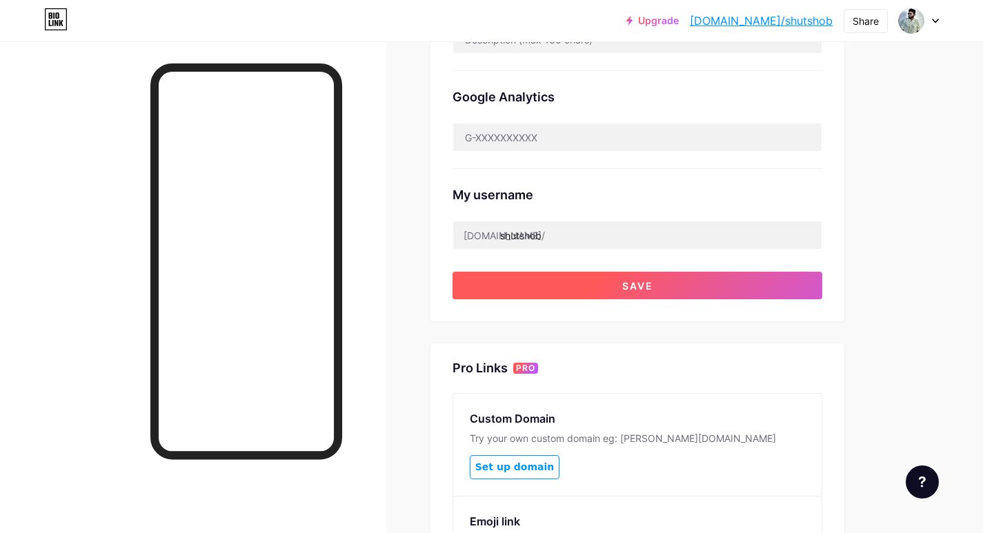
click at [650, 284] on span "Save" at bounding box center [637, 286] width 31 height 12
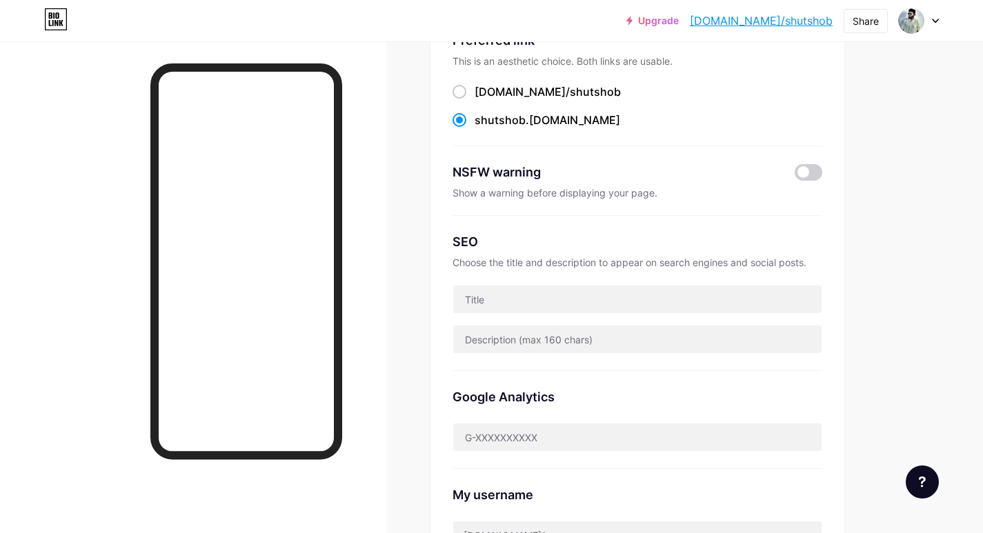
scroll to position [69, 0]
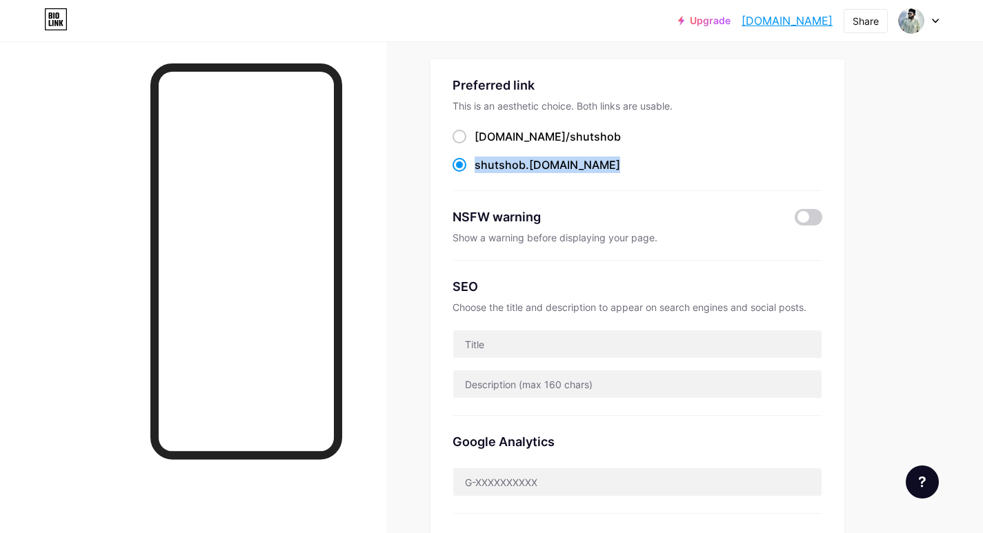
drag, startPoint x: 566, startPoint y: 165, endPoint x: 475, endPoint y: 170, distance: 90.5
click at [475, 170] on div "shutshob .bio.link" at bounding box center [638, 165] width 370 height 17
copy label "shutshob .bio.link"
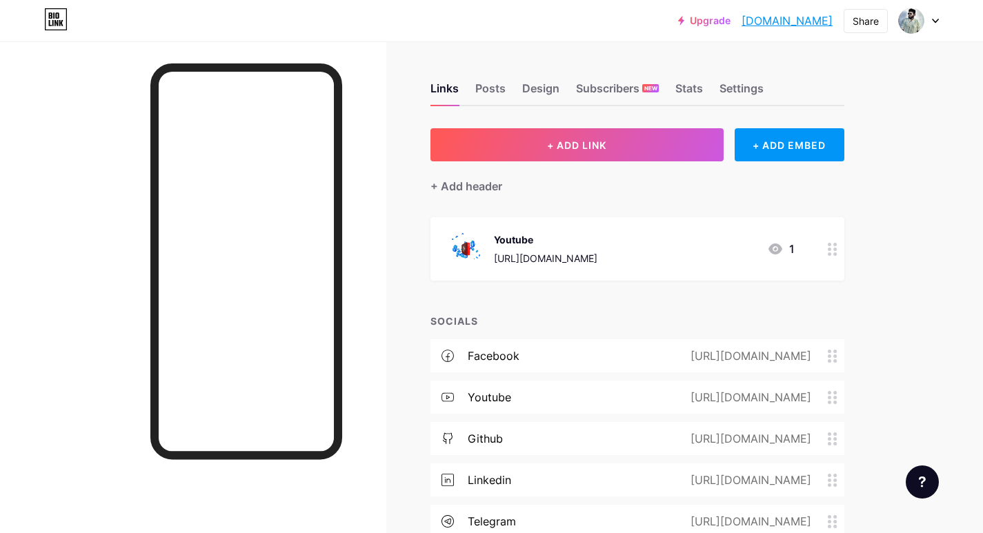
scroll to position [207, 0]
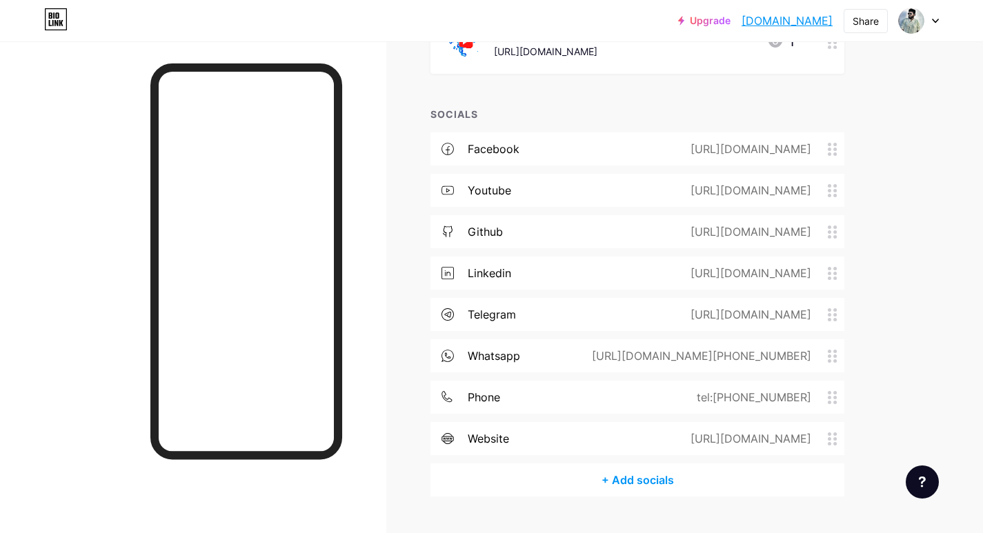
click at [813, 276] on div "[URL][DOMAIN_NAME]" at bounding box center [747, 273] width 159 height 17
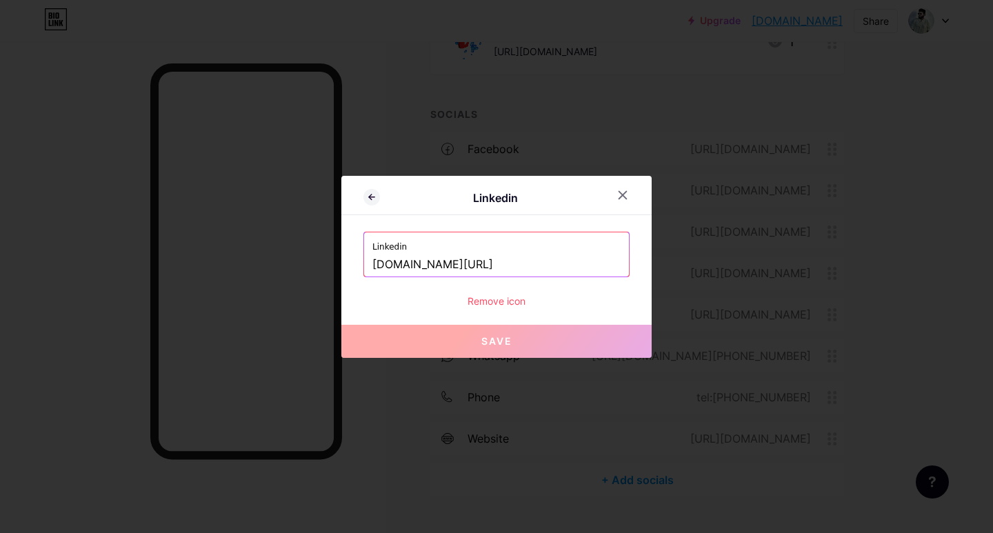
drag, startPoint x: 588, startPoint y: 273, endPoint x: 350, endPoint y: 269, distance: 238.0
click at [341, 274] on div "Linkedin Linkedin [DOMAIN_NAME][URL] Remove icon Save" at bounding box center [496, 267] width 310 height 182
drag, startPoint x: 396, startPoint y: 252, endPoint x: 388, endPoint y: 266, distance: 15.7
click at [388, 266] on input "[DOMAIN_NAME][URL]" at bounding box center [497, 264] width 248 height 23
drag, startPoint x: 554, startPoint y: 268, endPoint x: 342, endPoint y: 275, distance: 211.9
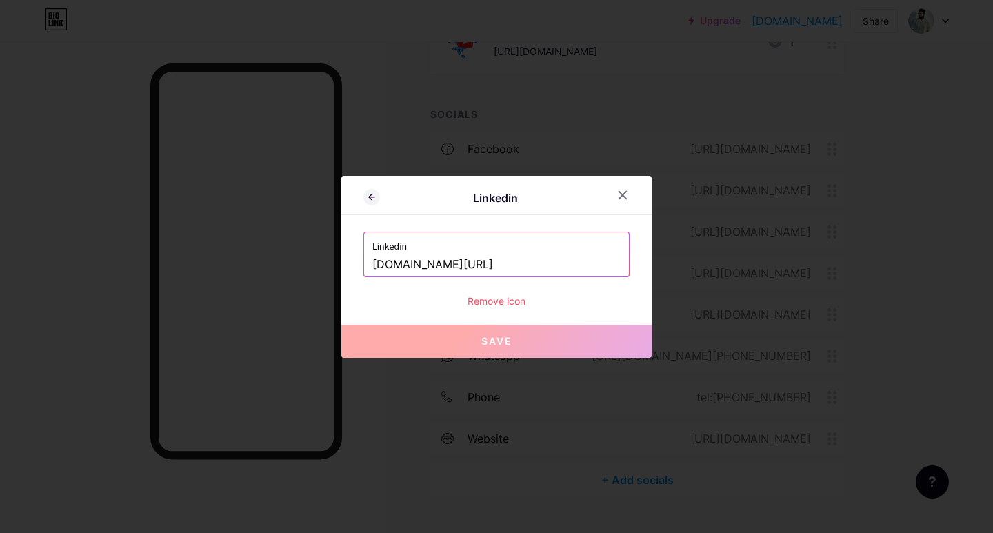
click at [342, 275] on div "Linkedin Linkedin [DOMAIN_NAME][URL] Remove icon Save" at bounding box center [496, 267] width 310 height 182
paste input "[URL][DOMAIN_NAME]"
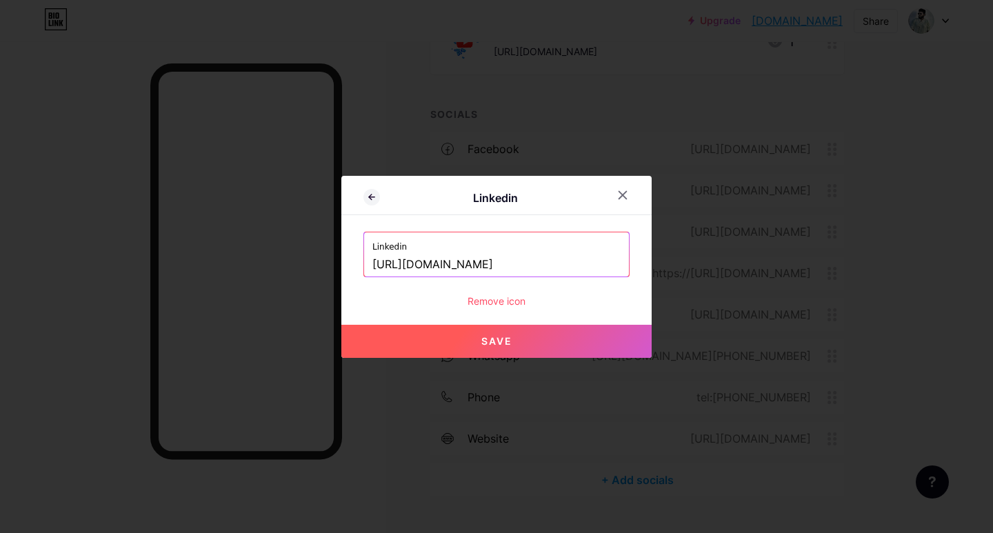
type input "[URL][DOMAIN_NAME]"
click at [468, 347] on button "Save" at bounding box center [496, 341] width 310 height 33
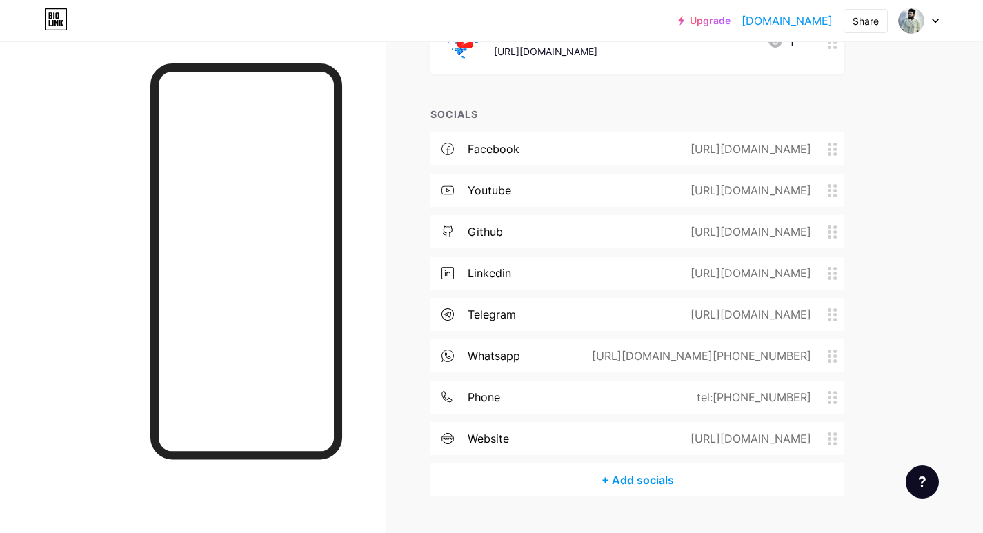
click at [716, 234] on div "[URL][DOMAIN_NAME]" at bounding box center [747, 232] width 159 height 17
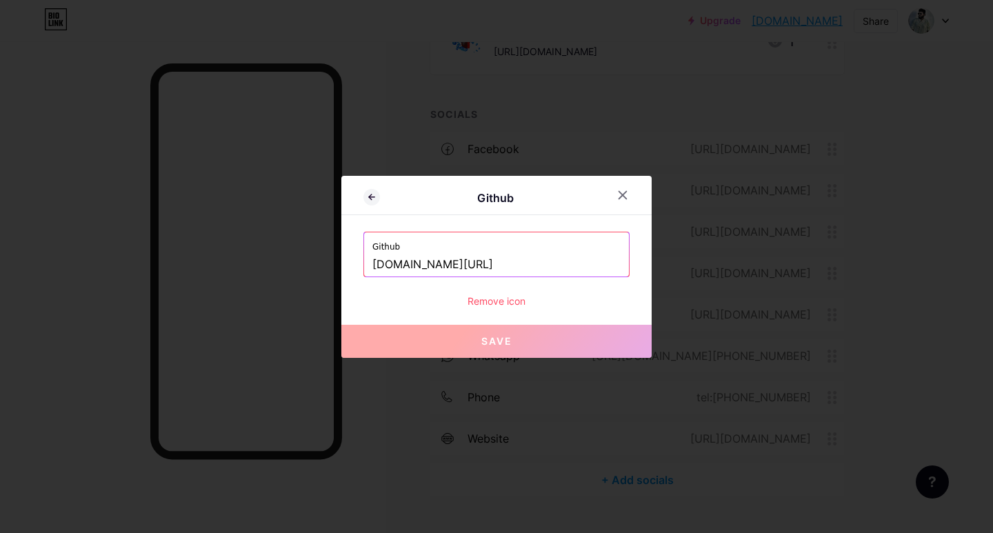
drag, startPoint x: 576, startPoint y: 272, endPoint x: 368, endPoint y: 257, distance: 208.1
click at [364, 259] on div "Github [DOMAIN_NAME][URL]" at bounding box center [497, 255] width 266 height 46
click at [619, 194] on icon at bounding box center [623, 195] width 8 height 8
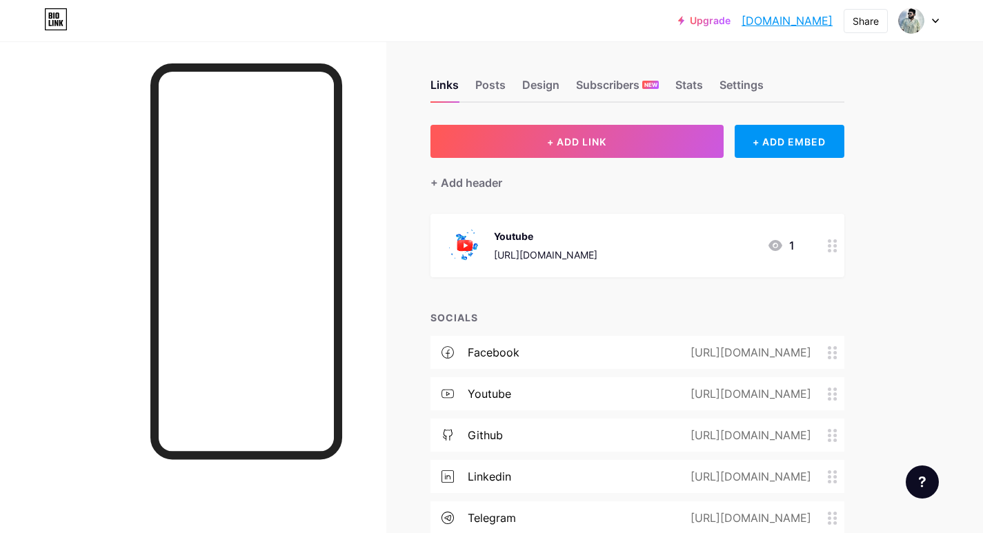
scroll to position [0, 0]
